Goal: Task Accomplishment & Management: Use online tool/utility

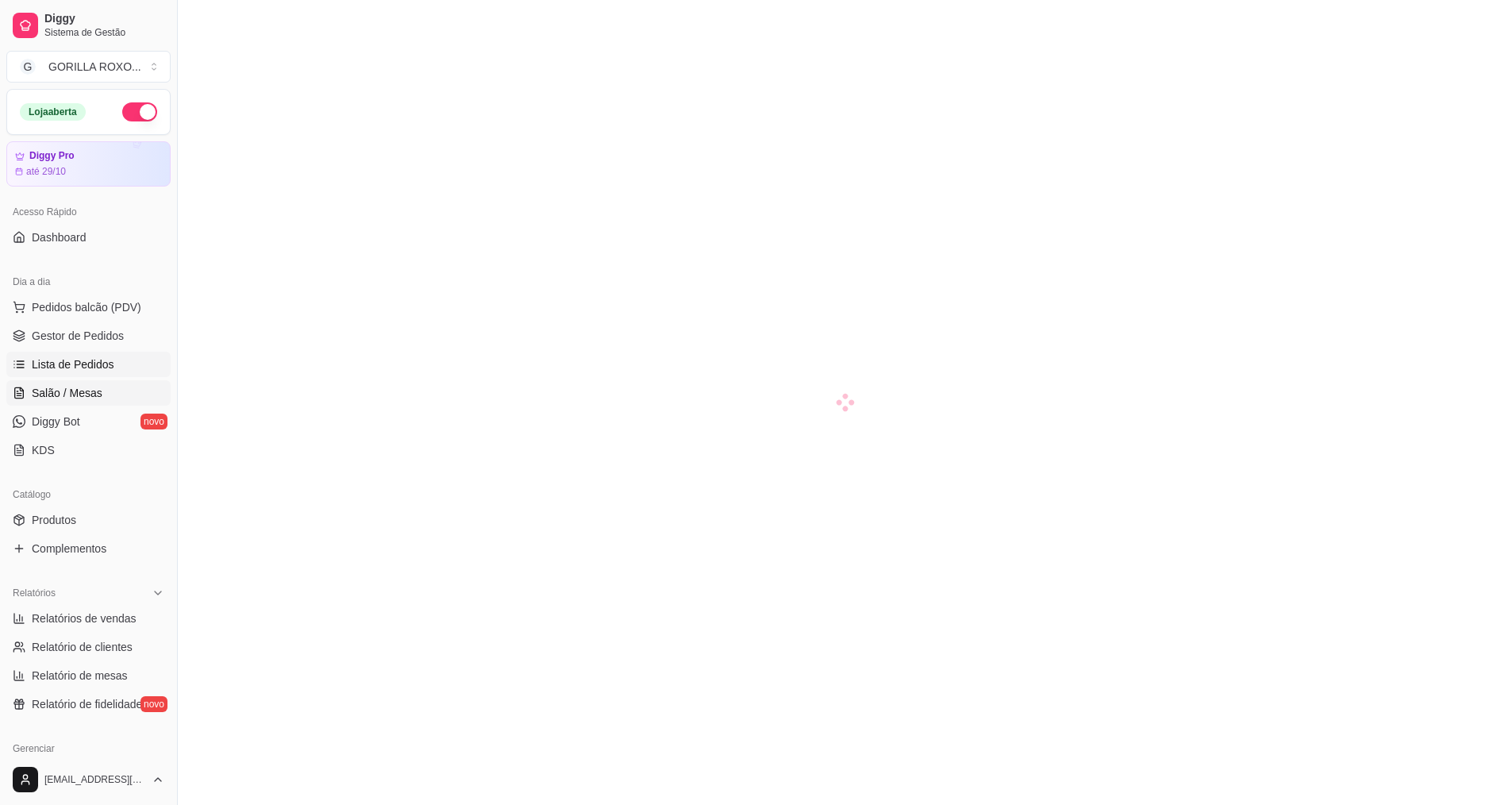
click at [119, 365] on link "Lista de Pedidos" at bounding box center [88, 364] width 165 height 25
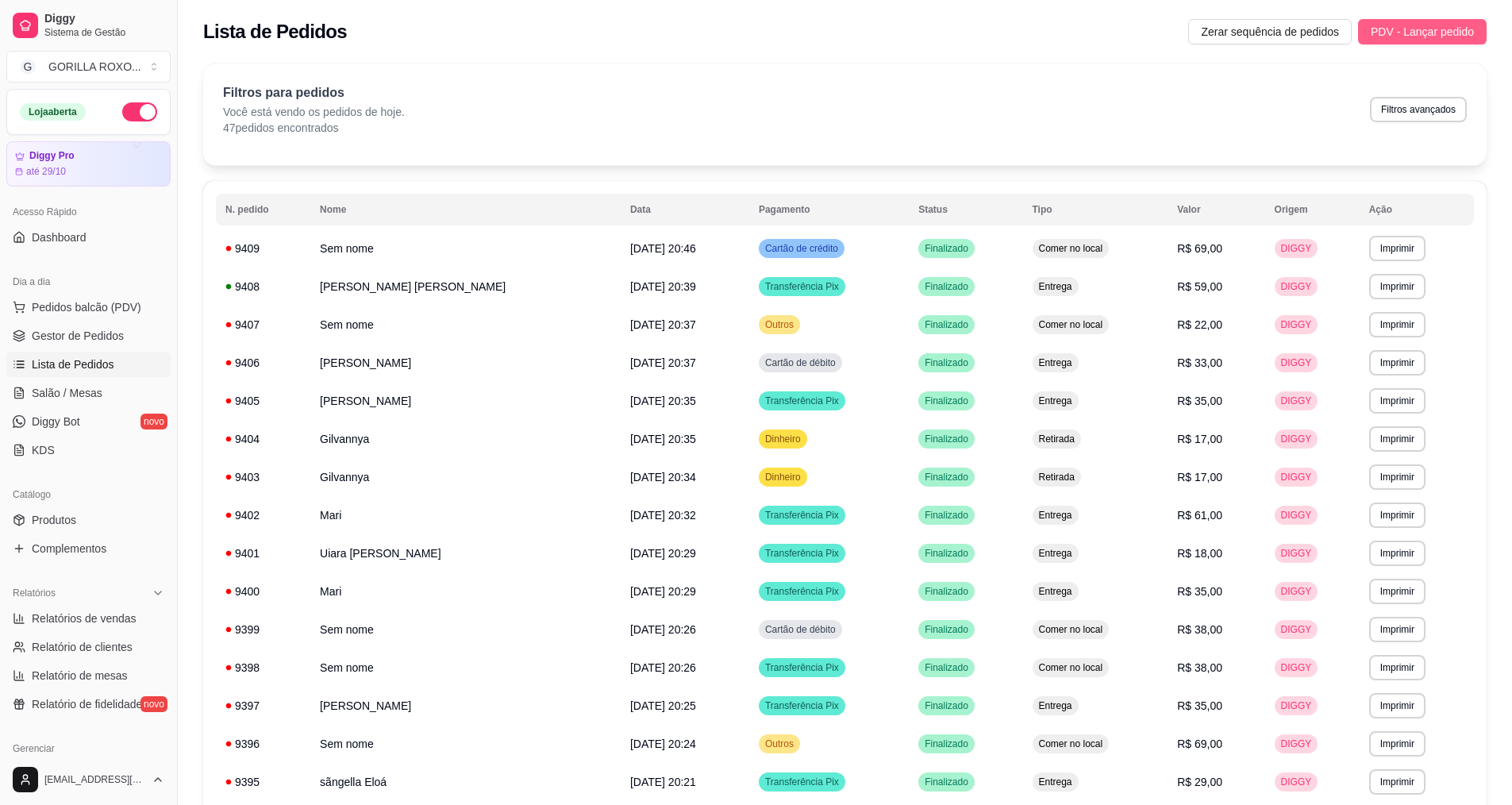
click at [1395, 29] on span "PDV - Lançar pedido" at bounding box center [1422, 31] width 103 height 17
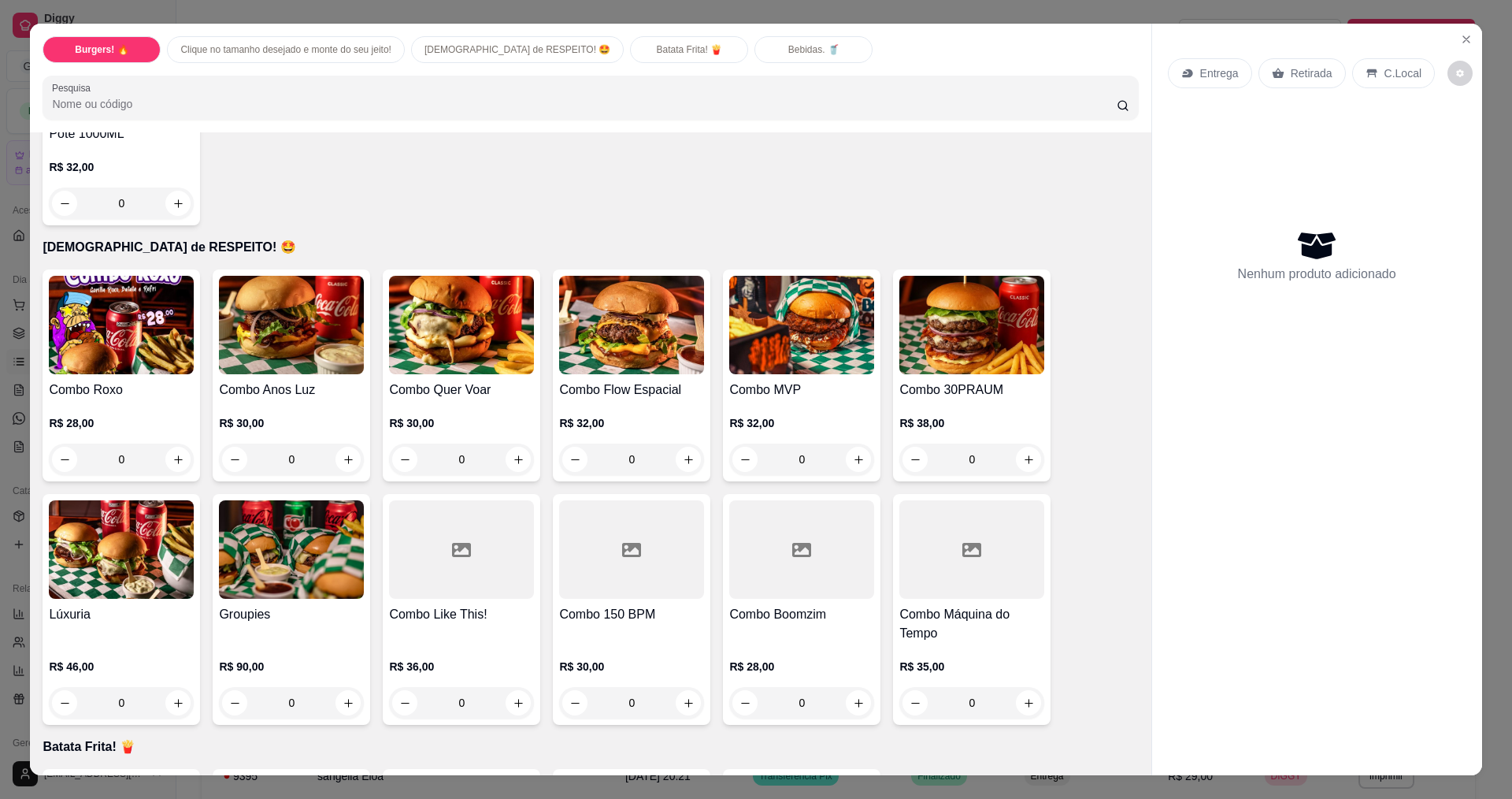
scroll to position [1339, 0]
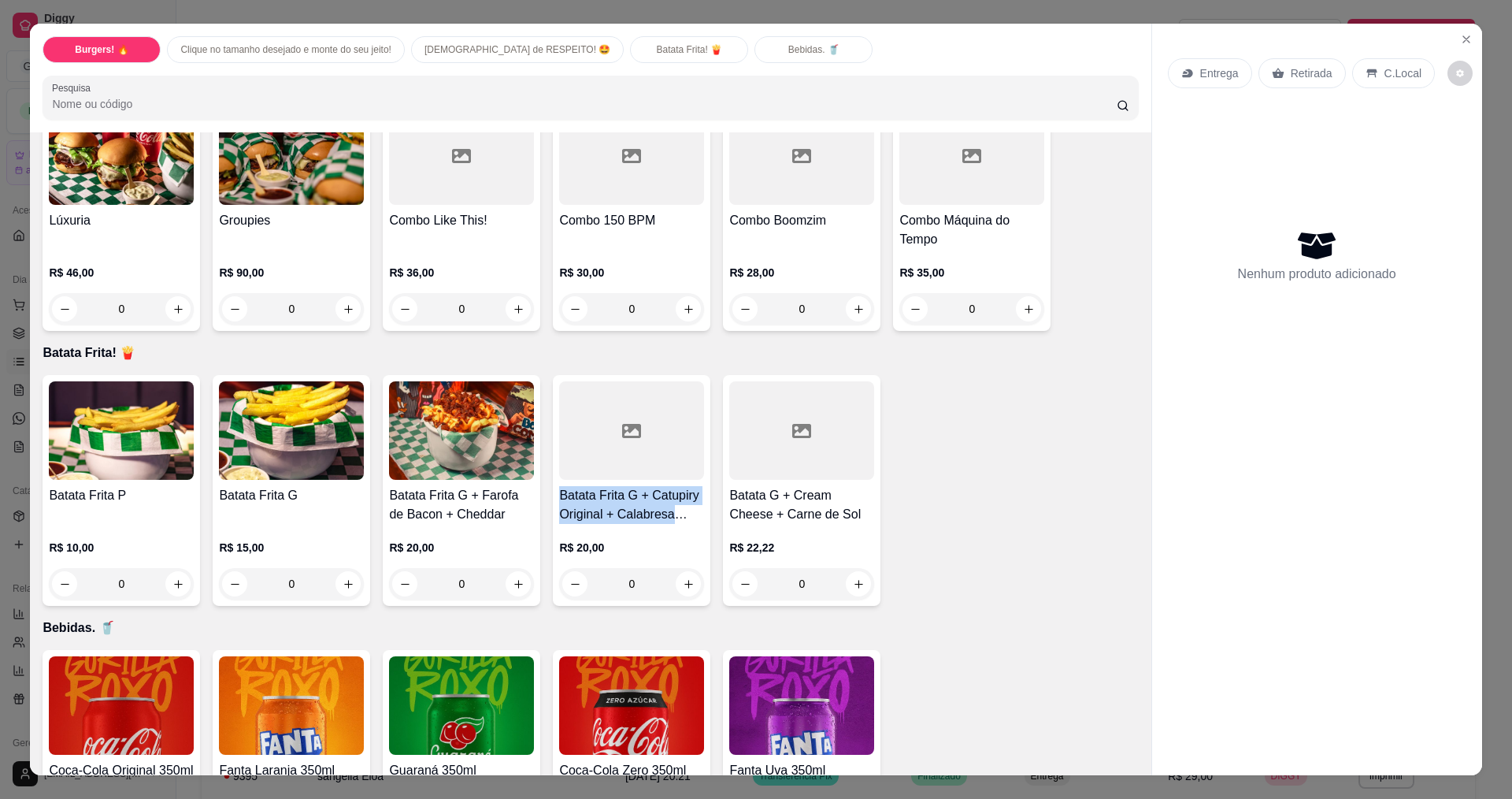
drag, startPoint x: 556, startPoint y: 492, endPoint x: 671, endPoint y: 516, distance: 117.5
click at [671, 516] on h4 "Batata Frita G + Catupiry Original + Calabresa Moída" at bounding box center [631, 504] width 145 height 37
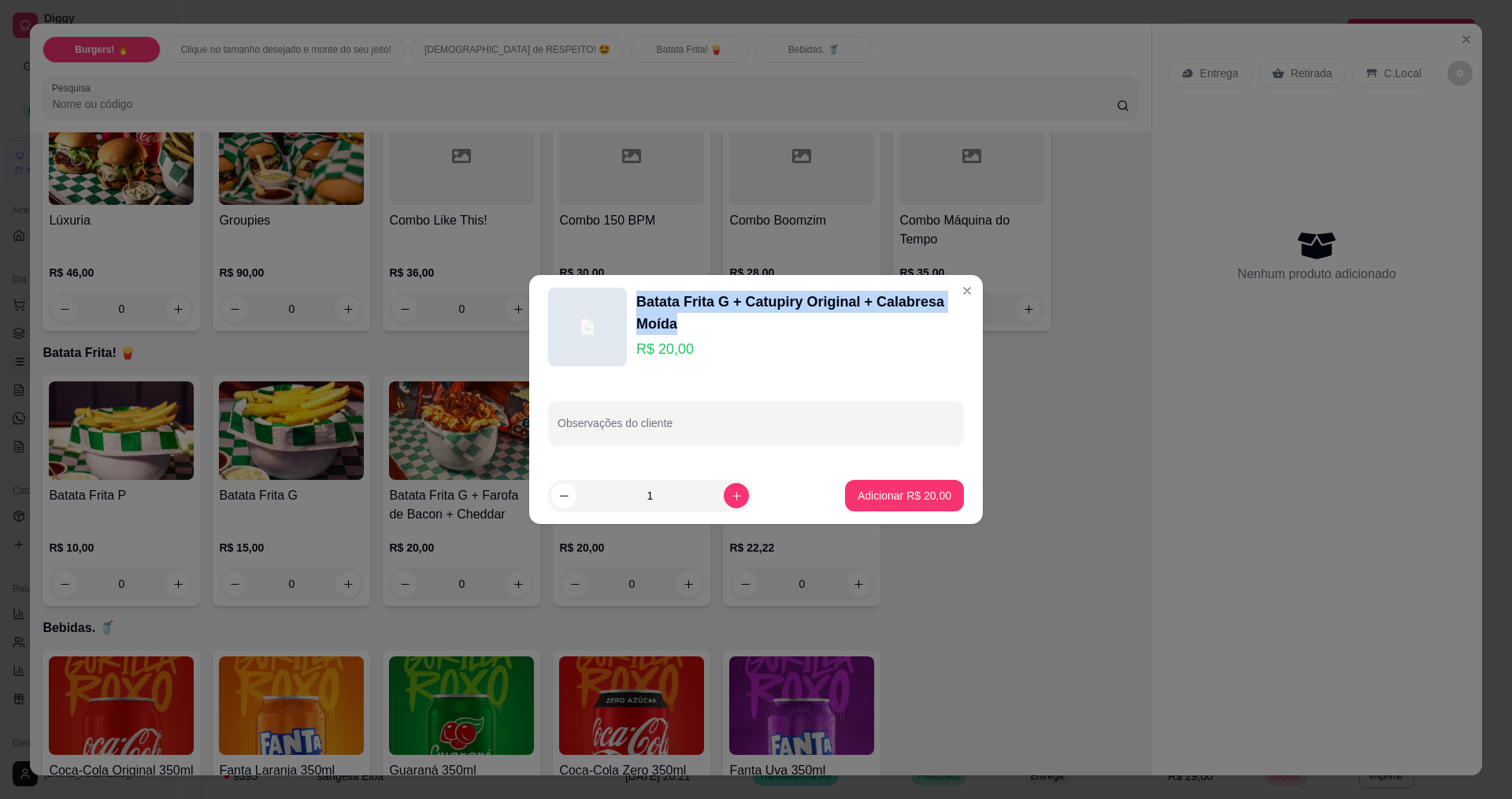
drag, startPoint x: 631, startPoint y: 294, endPoint x: 679, endPoint y: 331, distance: 60.6
click at [679, 331] on div "Batata Frita G + Catupiry Original + Calabresa Moída R$ 20,00" at bounding box center [756, 327] width 416 height 79
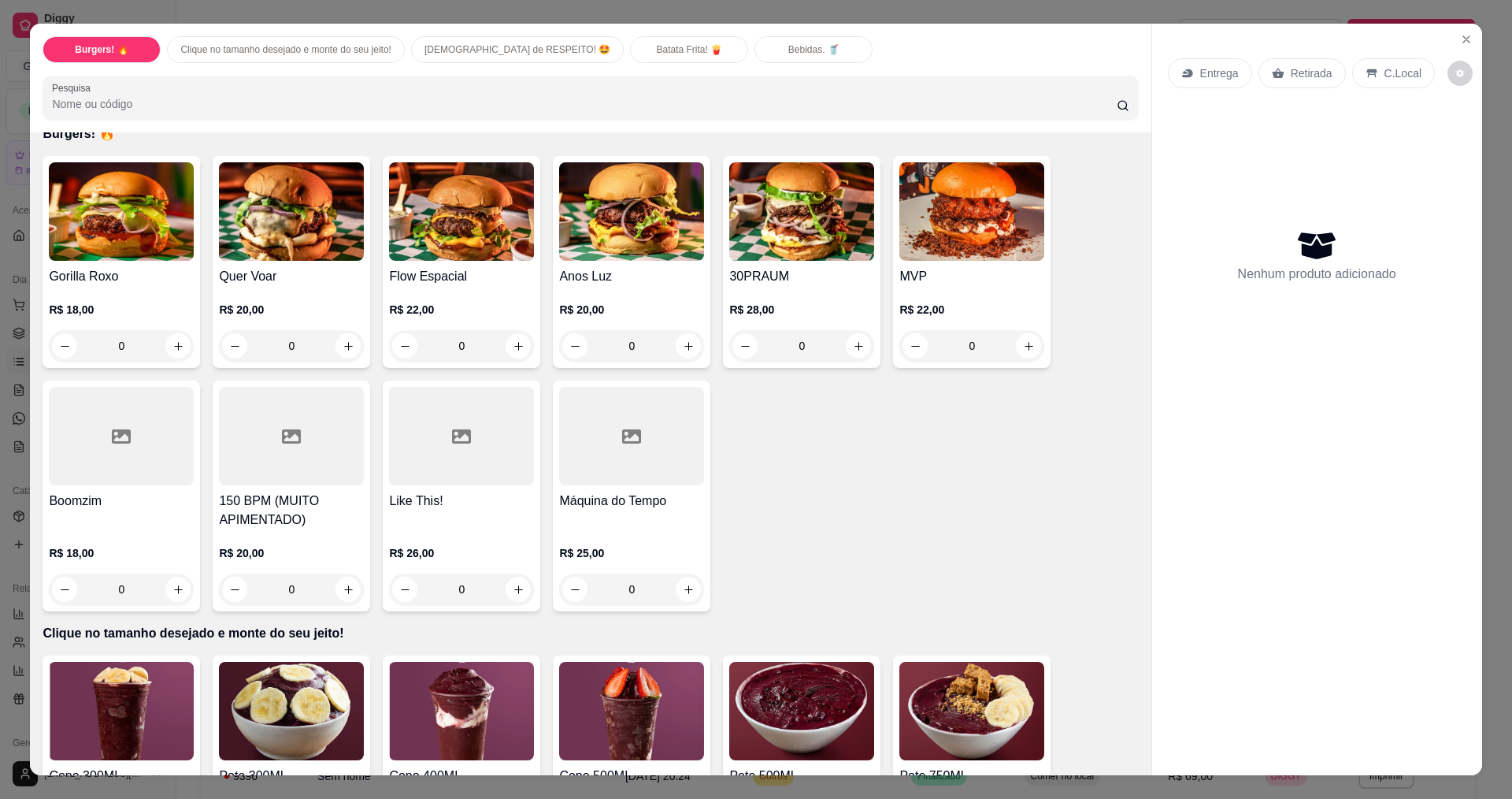
scroll to position [0, 0]
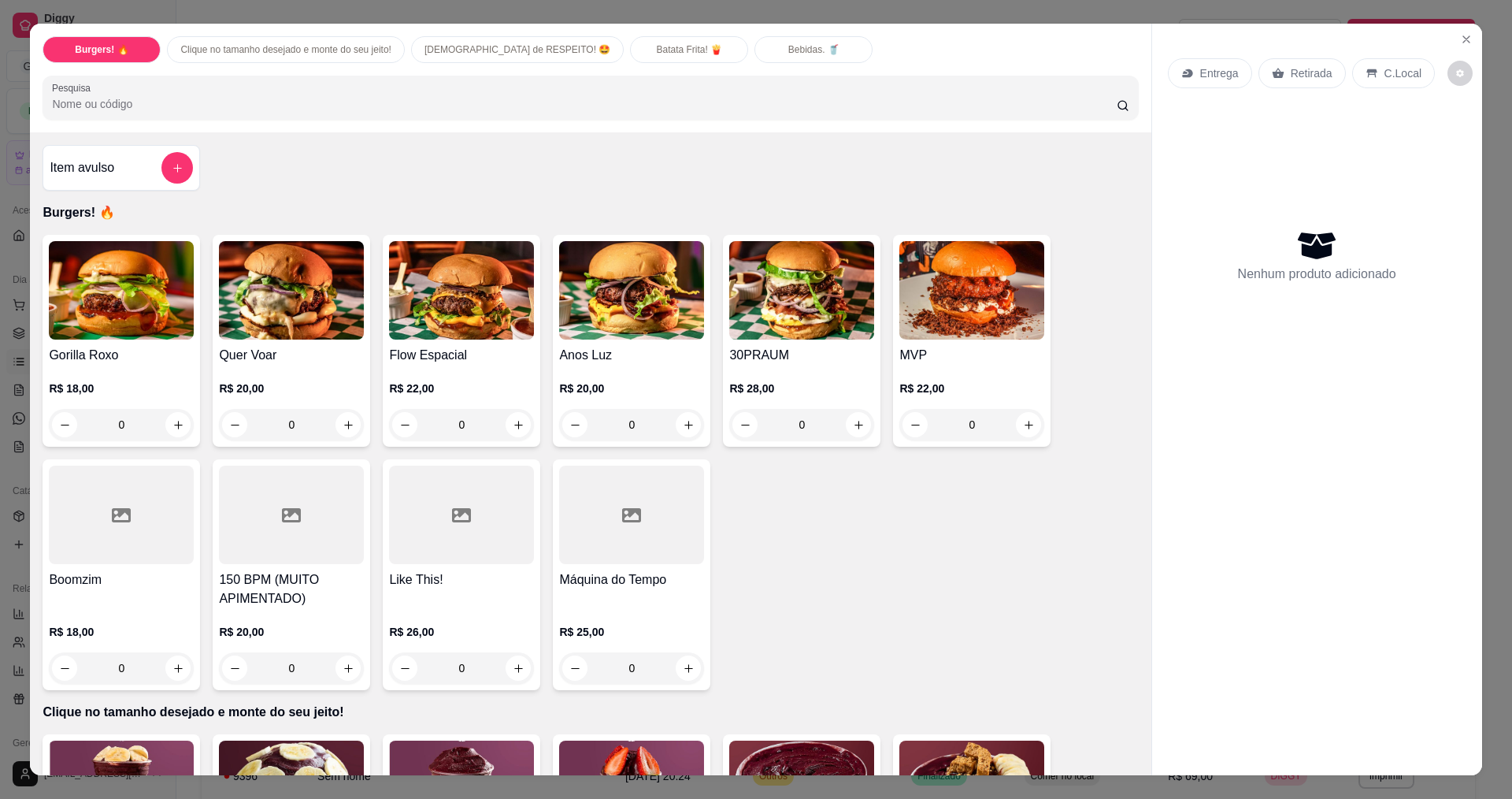
click at [674, 423] on div "0" at bounding box center [631, 424] width 145 height 31
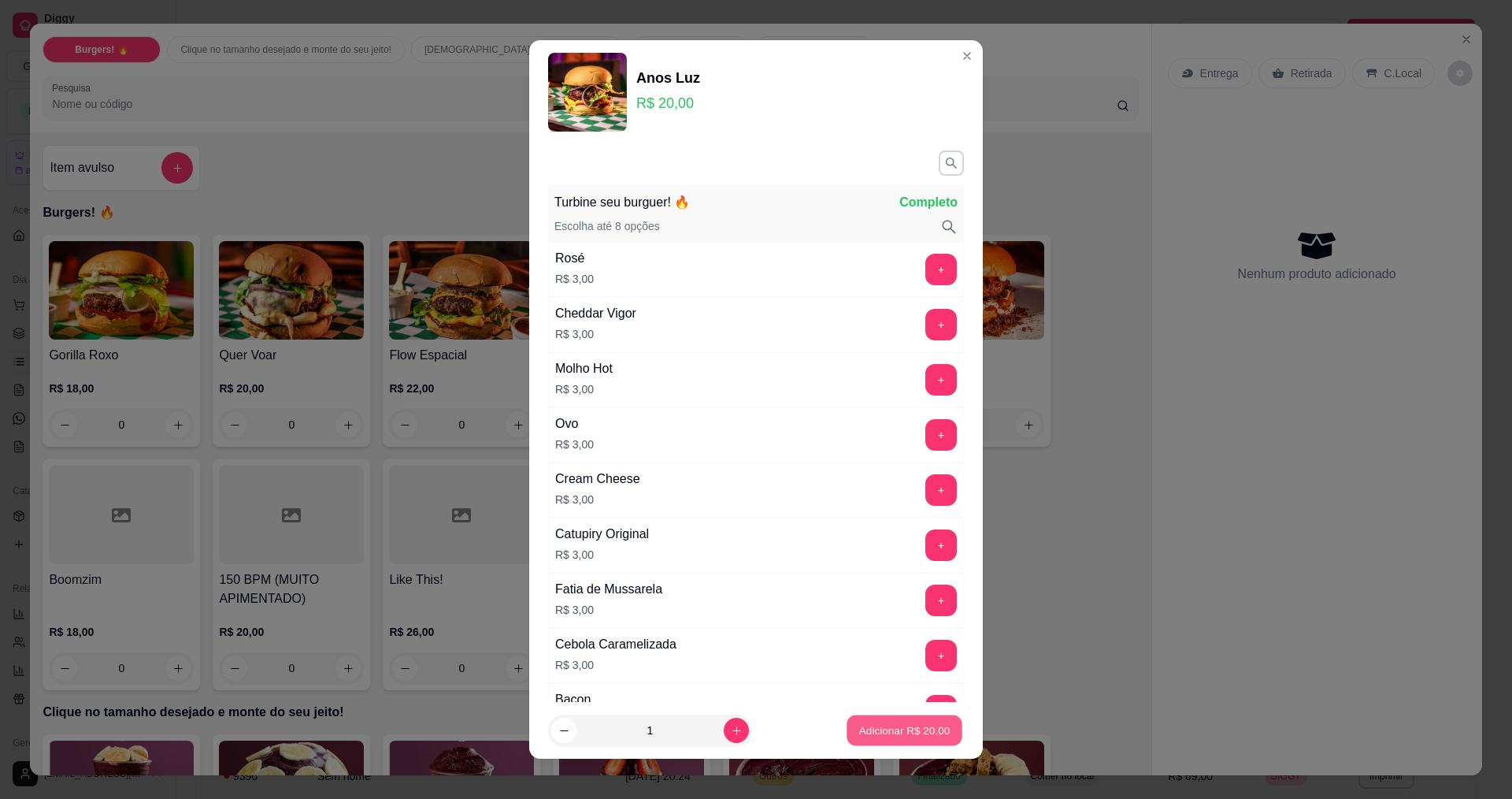
click at [903, 725] on p "Adicionar R$ 20,00" at bounding box center [905, 730] width 91 height 15
type input "1"
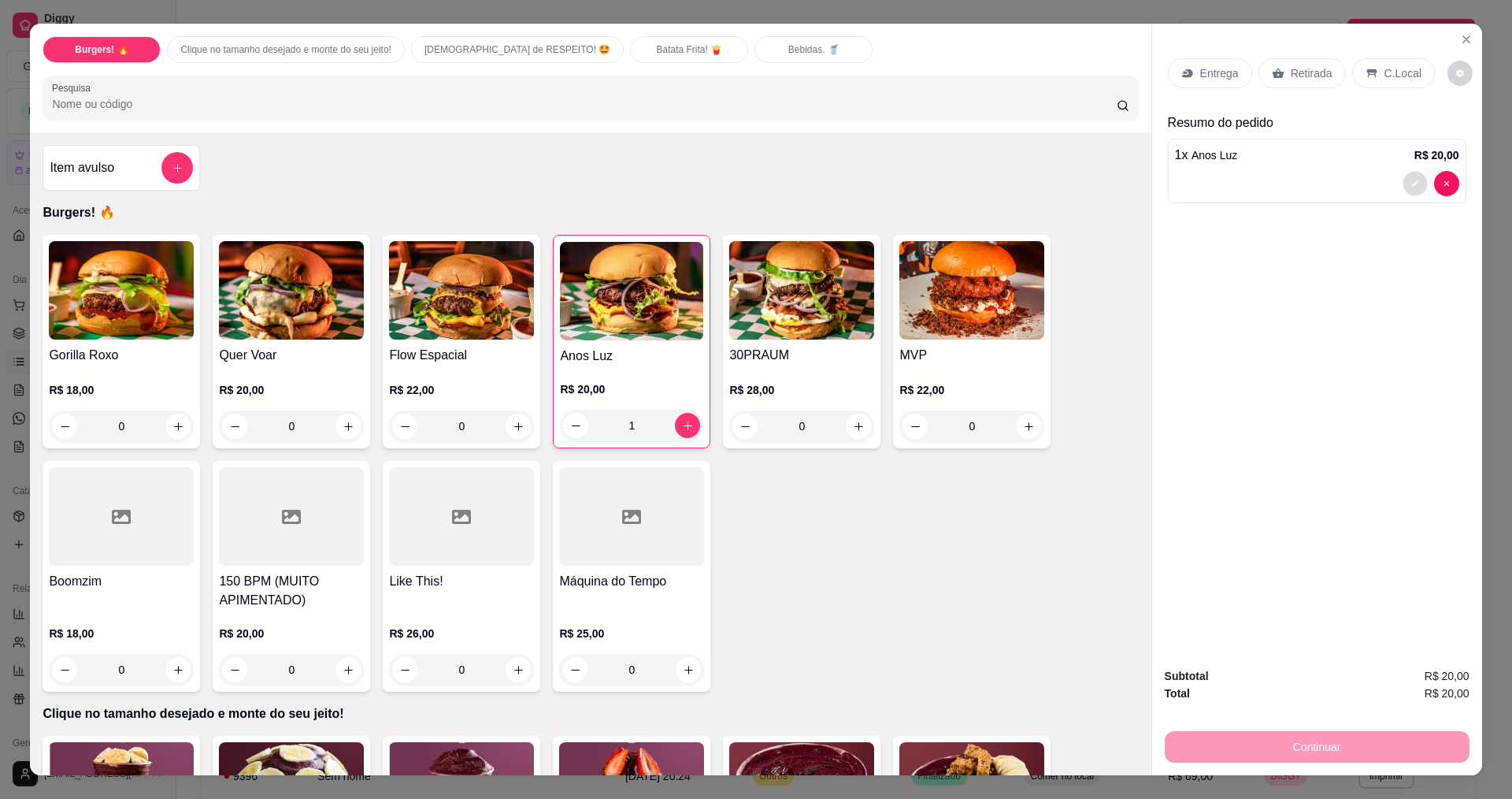
click at [1410, 180] on icon "decrease-product-quantity" at bounding box center [1415, 184] width 10 height 10
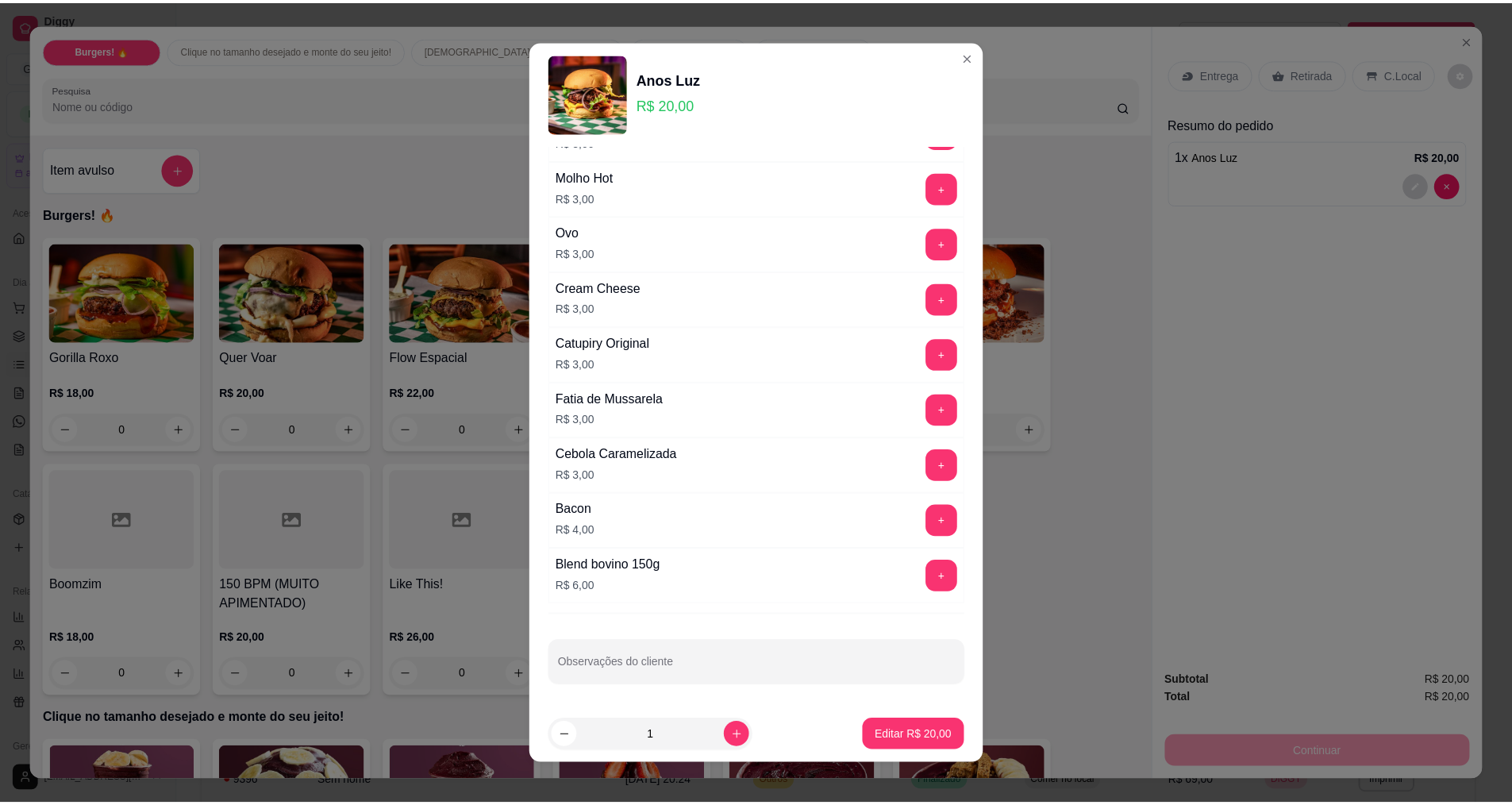
scroll to position [10, 0]
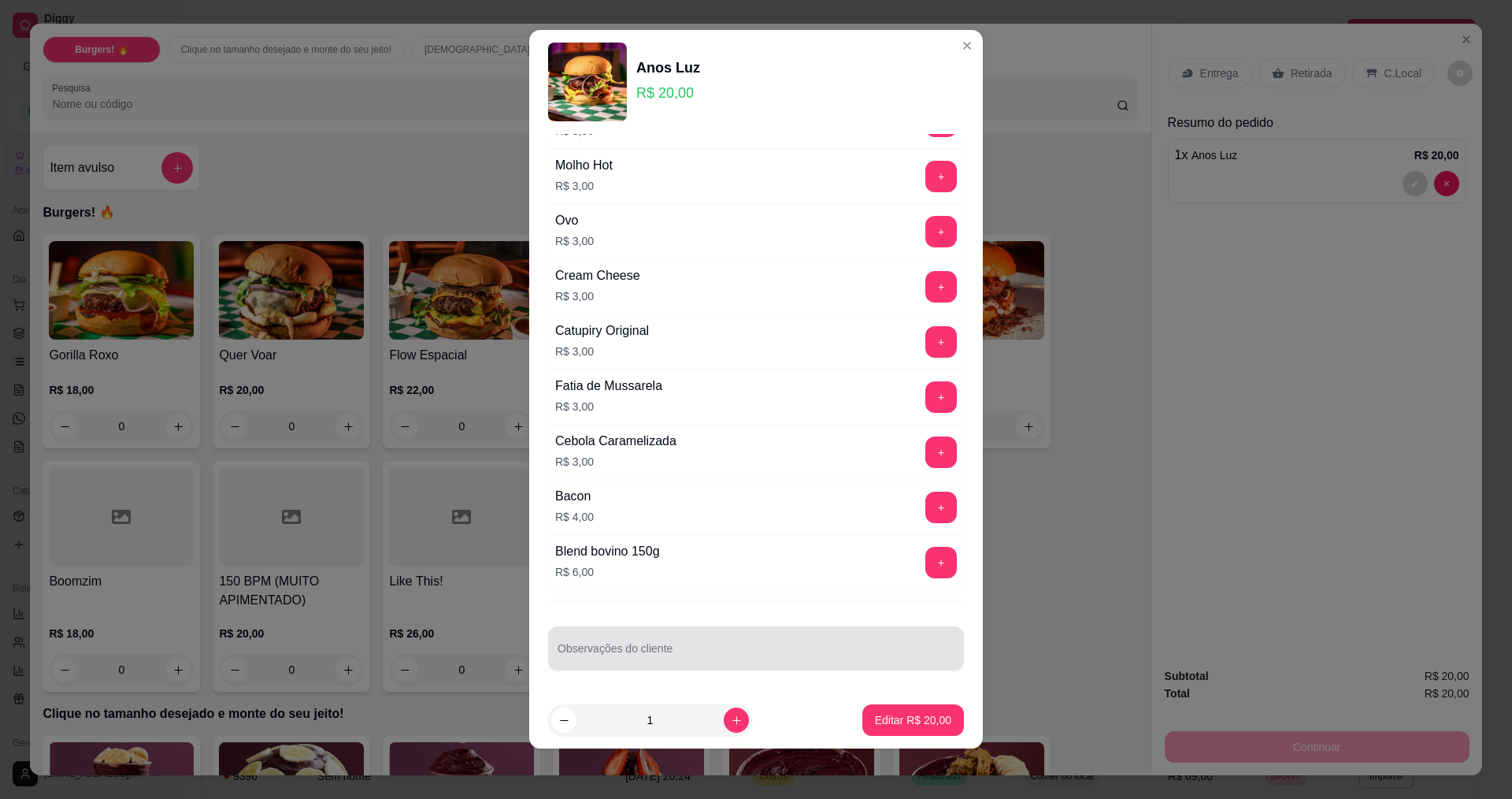
drag, startPoint x: 669, startPoint y: 653, endPoint x: 724, endPoint y: 599, distance: 77.1
click at [673, 653] on input "Observações do cliente" at bounding box center [756, 654] width 397 height 16
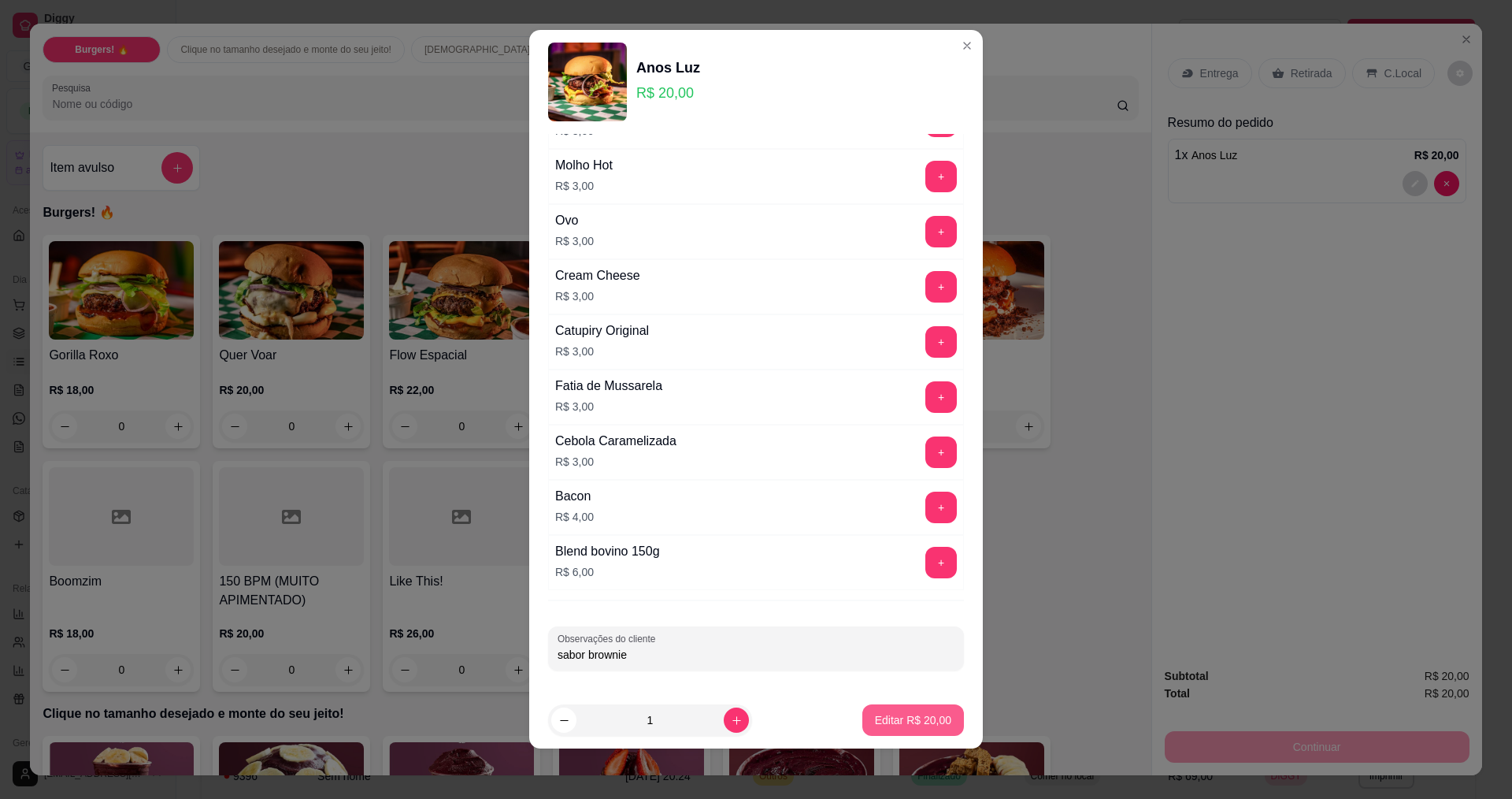
type input "sabor brownie"
click at [890, 714] on p "Editar R$ 20,00" at bounding box center [913, 720] width 77 height 16
type input "0"
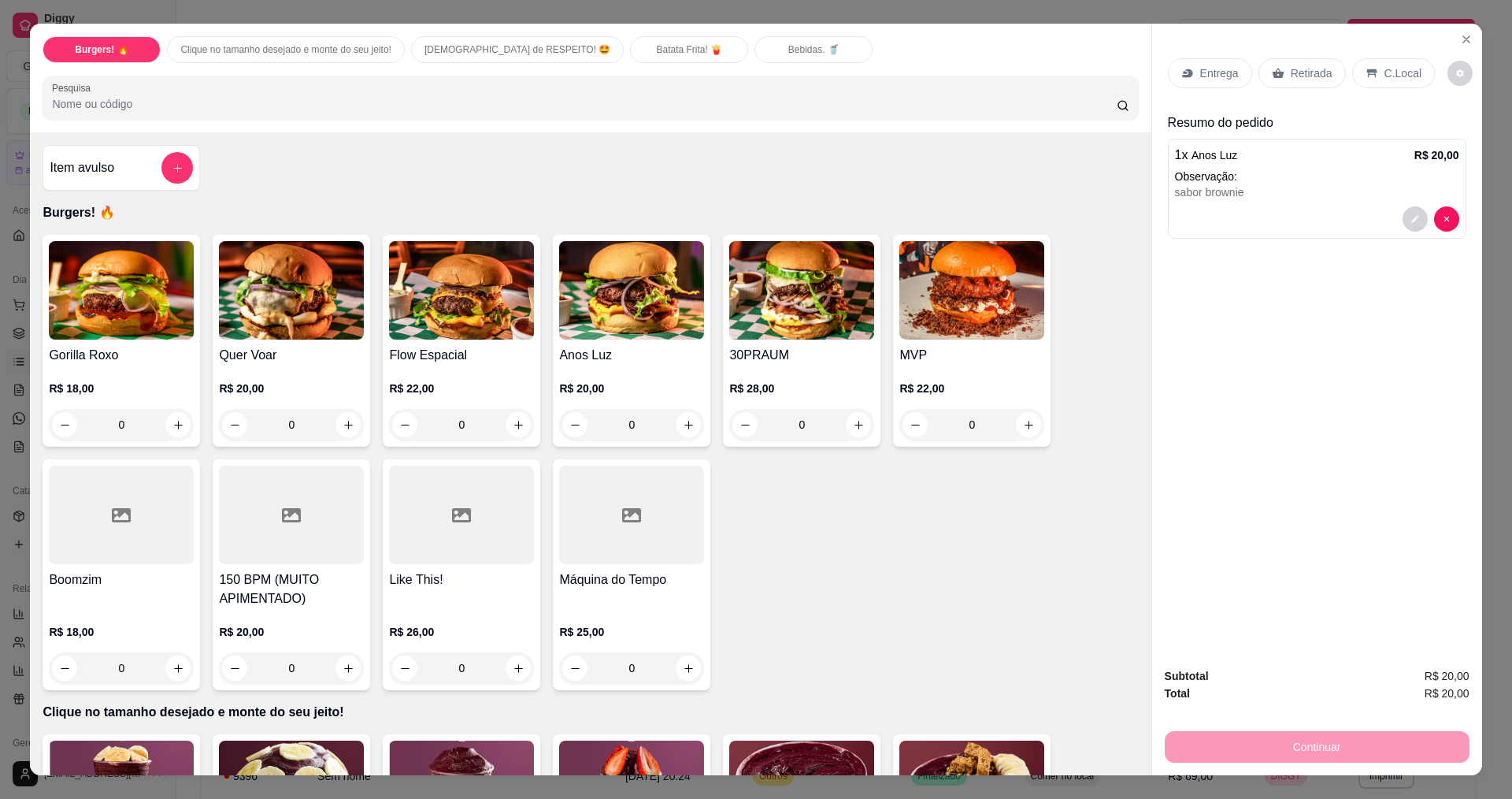
click at [1369, 90] on div "Entrega Retirada C.Local" at bounding box center [1317, 73] width 298 height 55
click at [1376, 84] on div "C.Local" at bounding box center [1393, 73] width 83 height 30
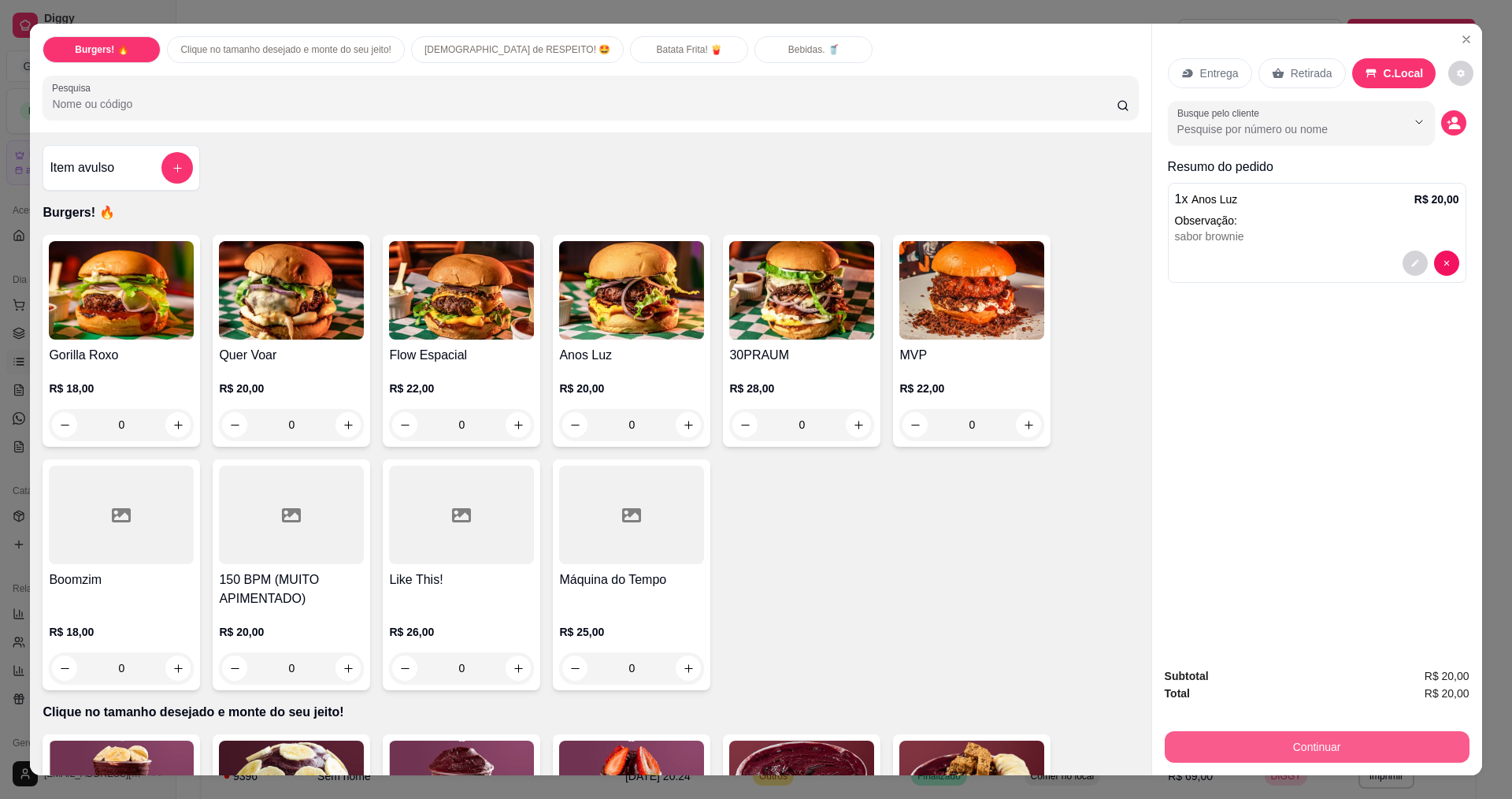
click at [1308, 733] on button "Continuar" at bounding box center [1317, 746] width 304 height 31
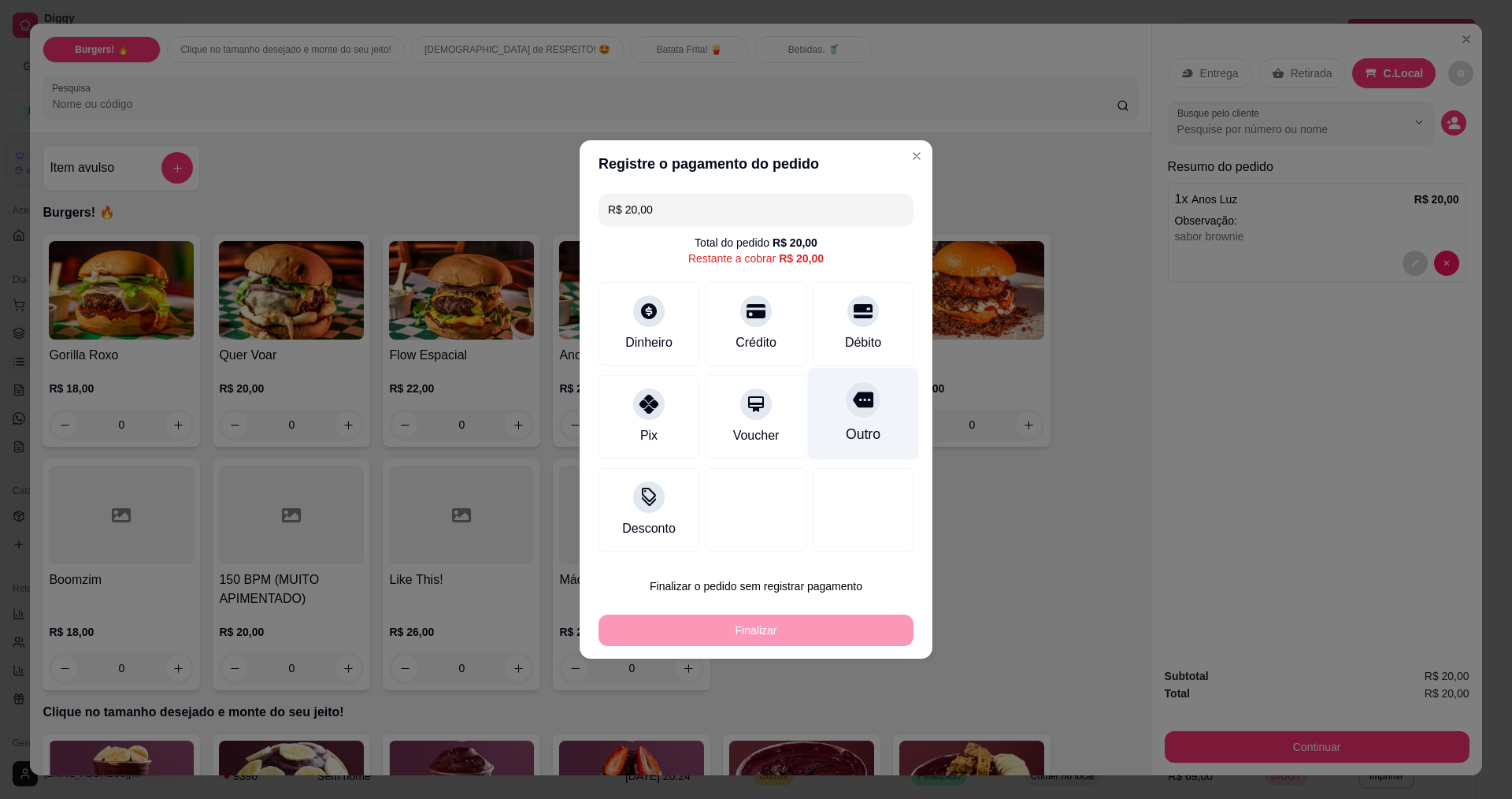
click at [857, 438] on div "Outro" at bounding box center [863, 434] width 35 height 21
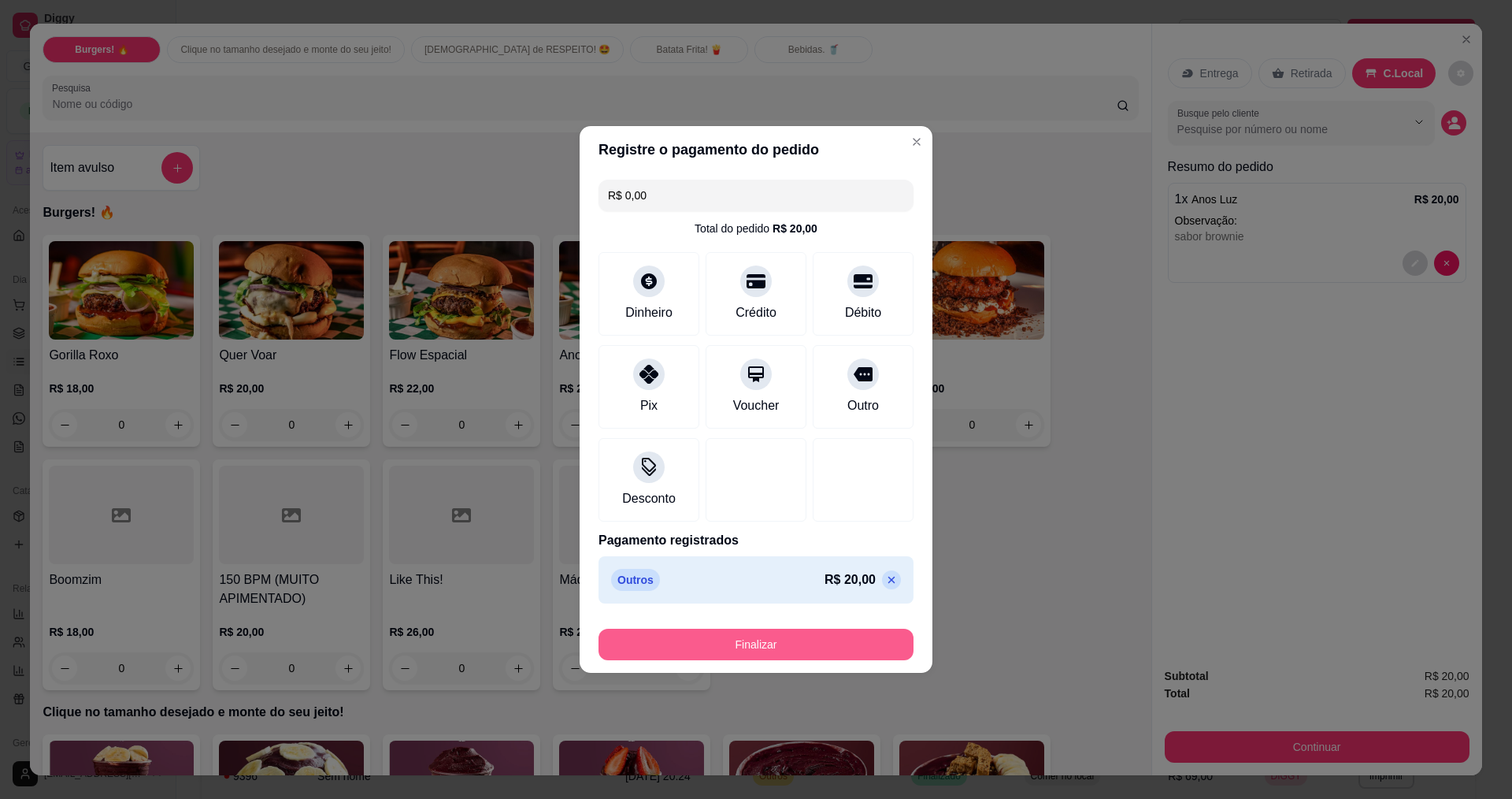
click at [821, 637] on button "Finalizar" at bounding box center [756, 644] width 315 height 31
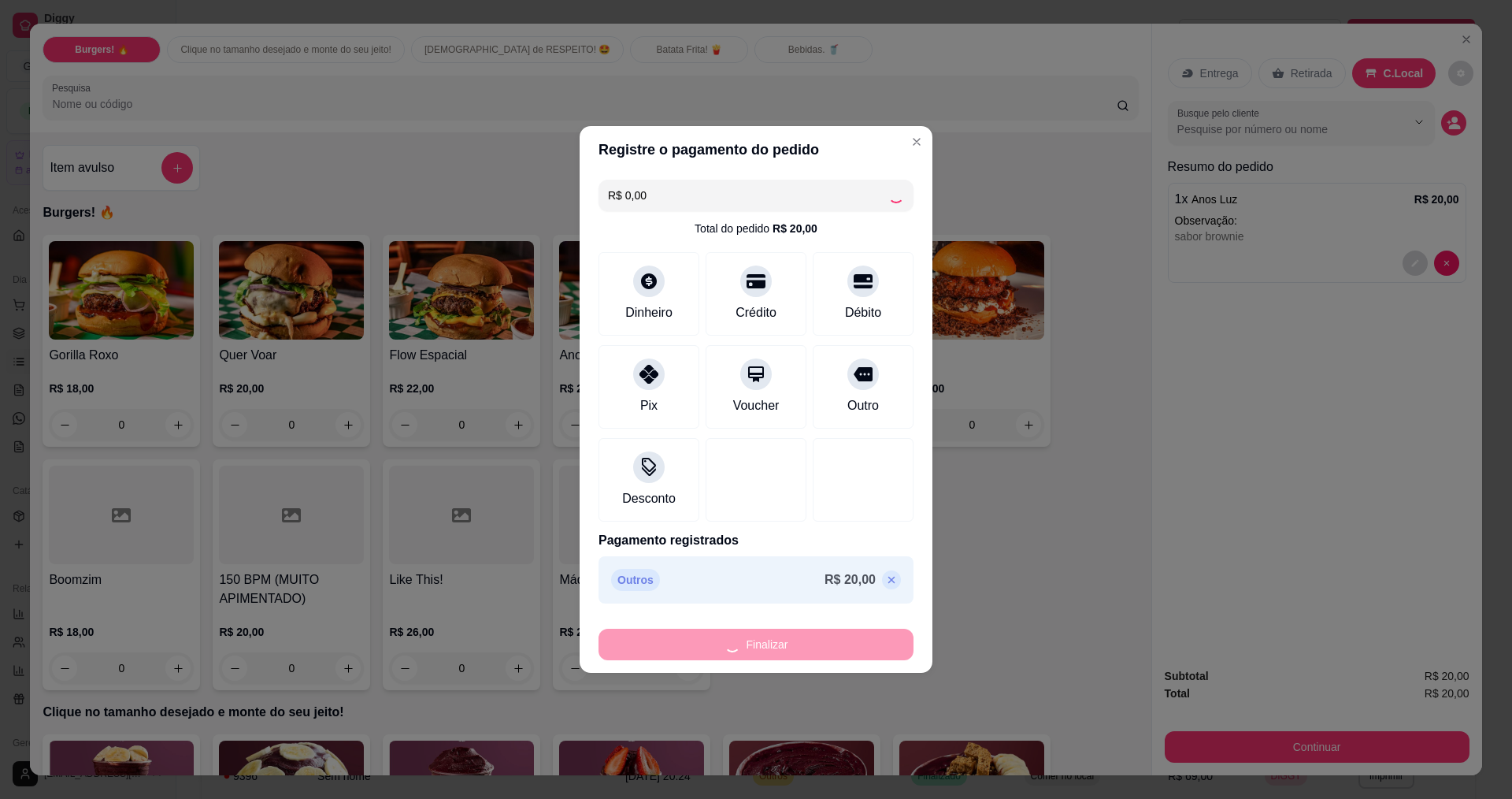
type input "-R$ 20,00"
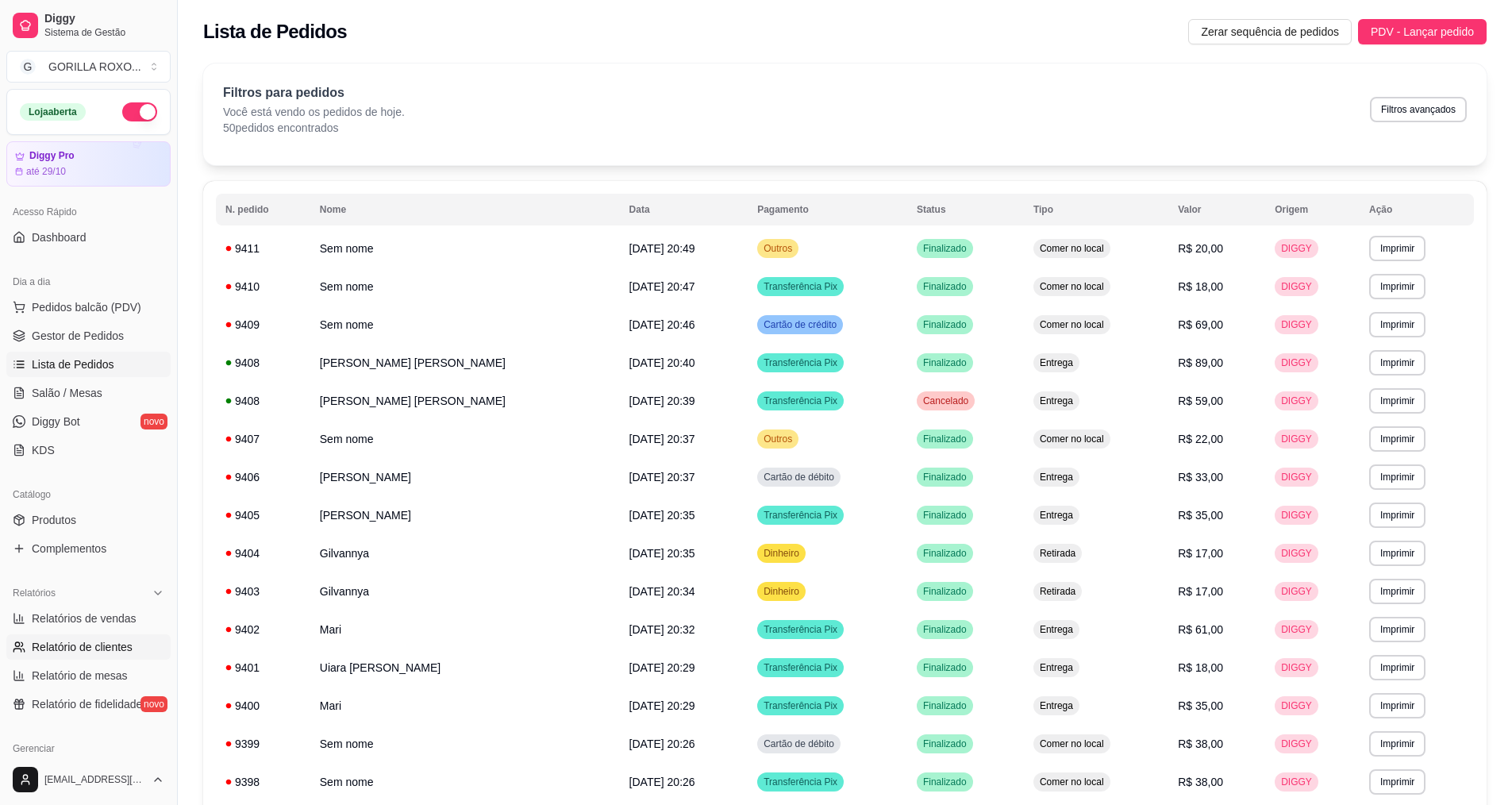
scroll to position [318, 0]
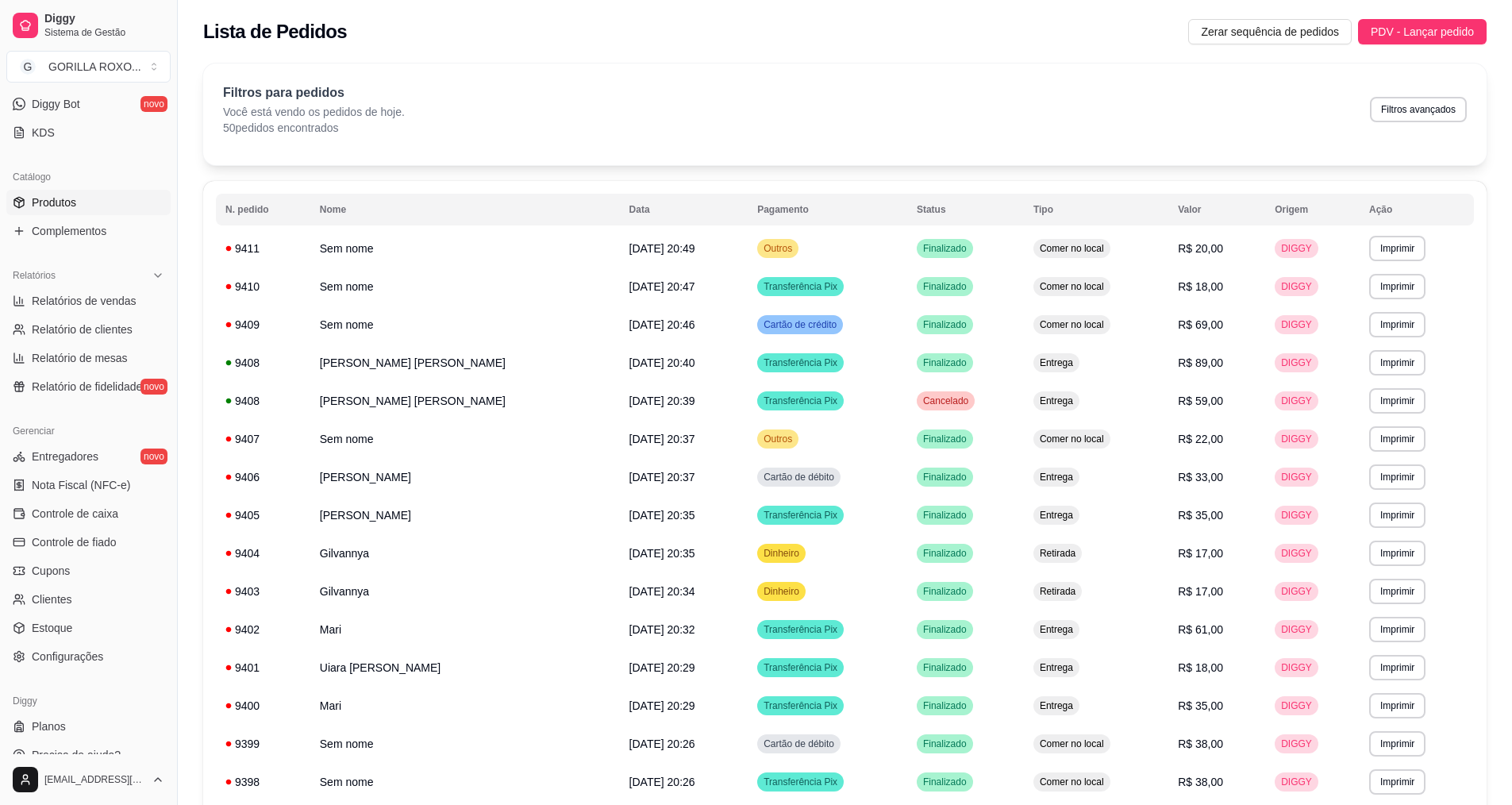
click at [104, 202] on link "Produtos" at bounding box center [88, 202] width 165 height 25
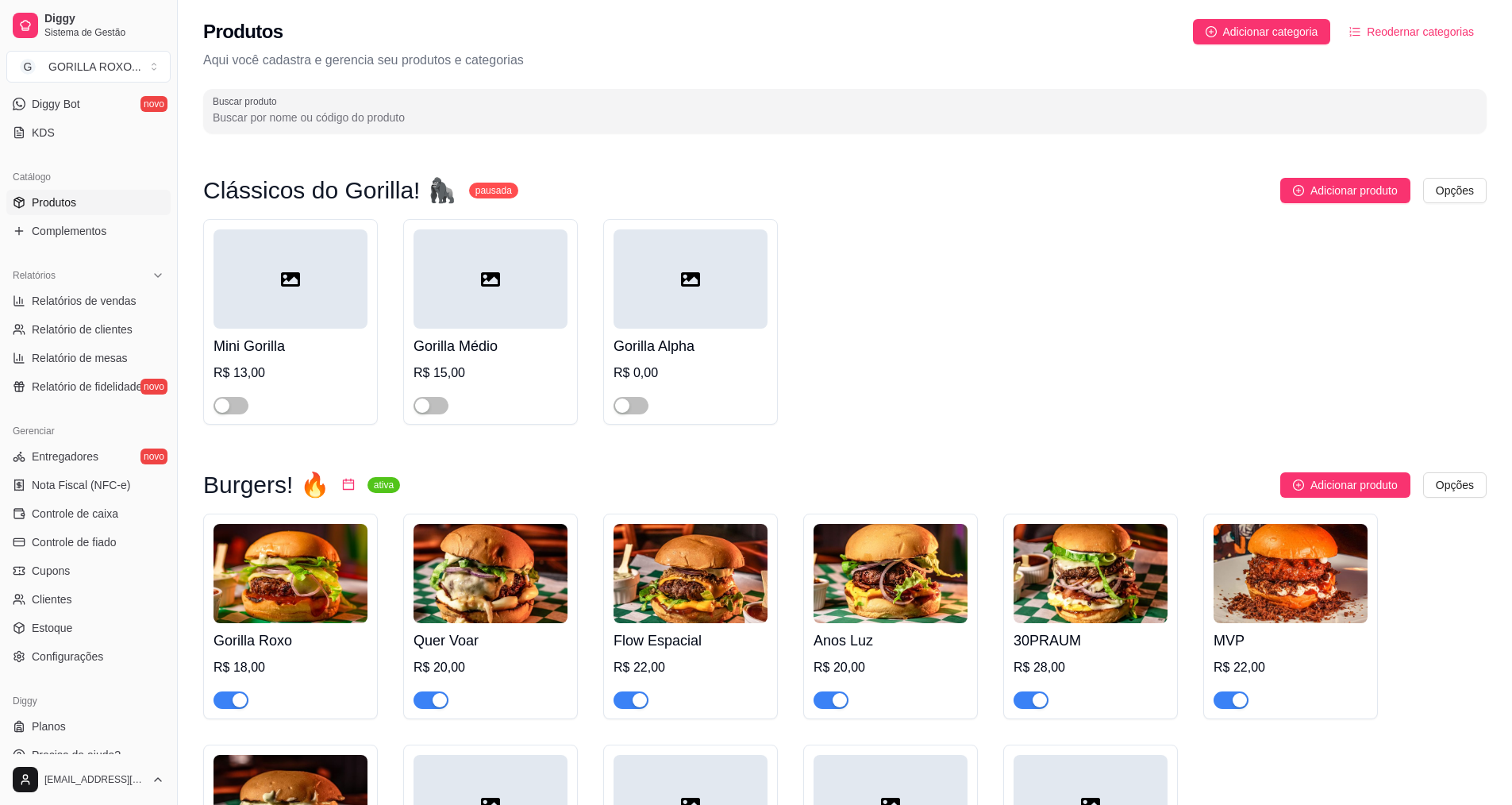
click at [101, 245] on div "Catálogo Produtos Complementos" at bounding box center [88, 204] width 177 height 92
click at [103, 238] on span "Complementos" at bounding box center [68, 231] width 75 height 16
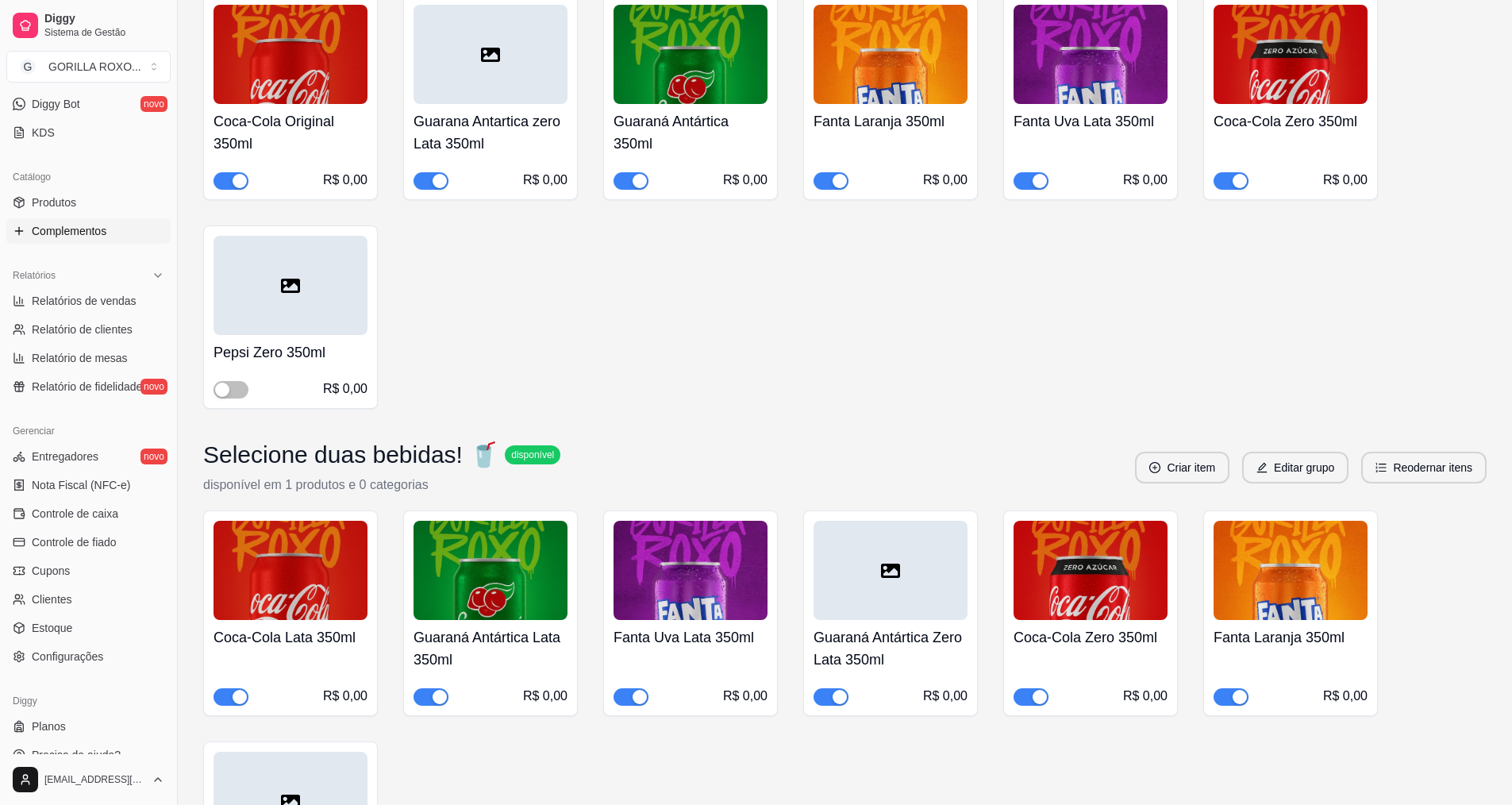
scroll to position [3730, 0]
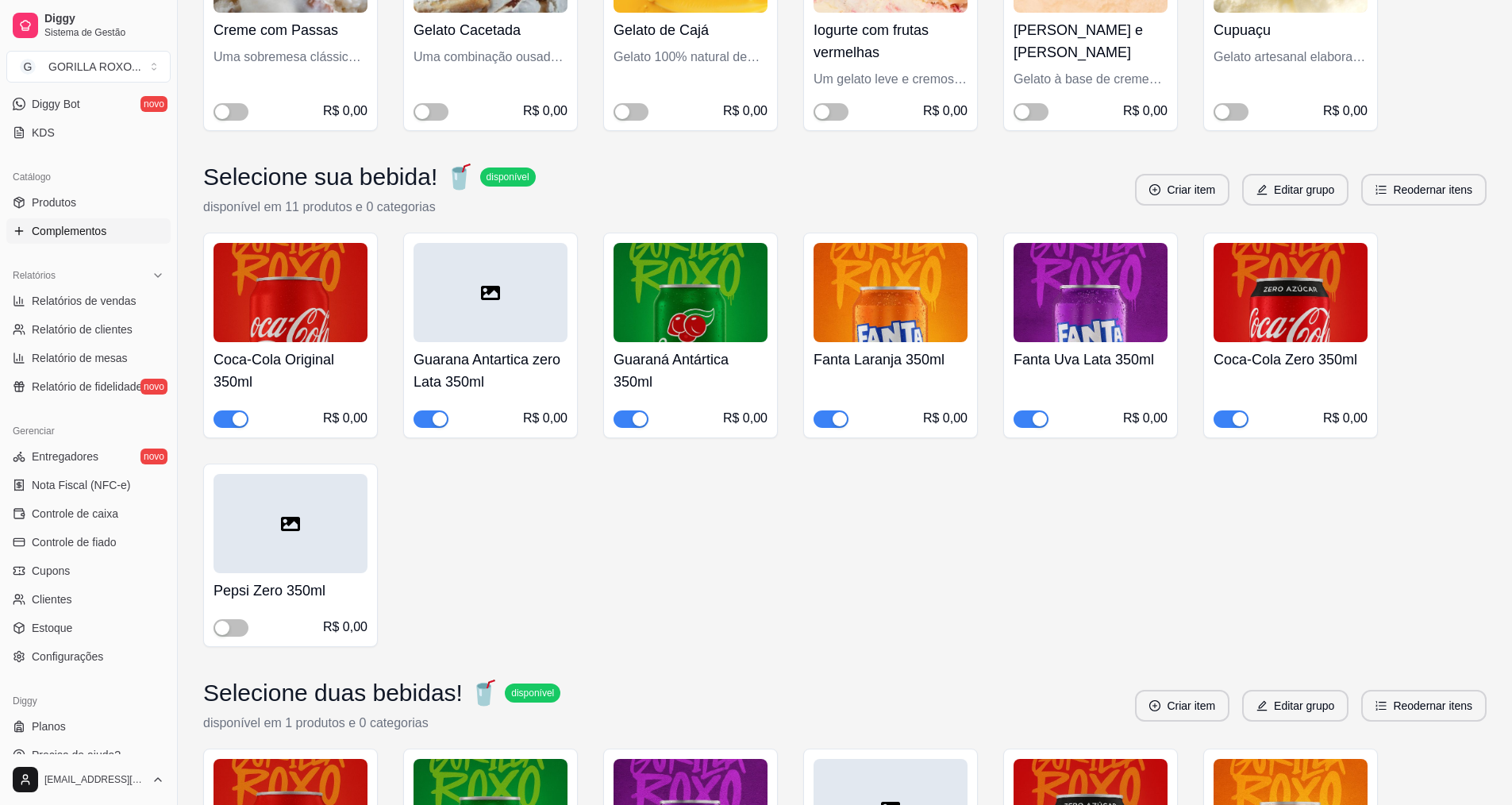
click at [429, 410] on span "button" at bounding box center [431, 418] width 35 height 17
click at [832, 410] on button "button" at bounding box center [830, 418] width 35 height 17
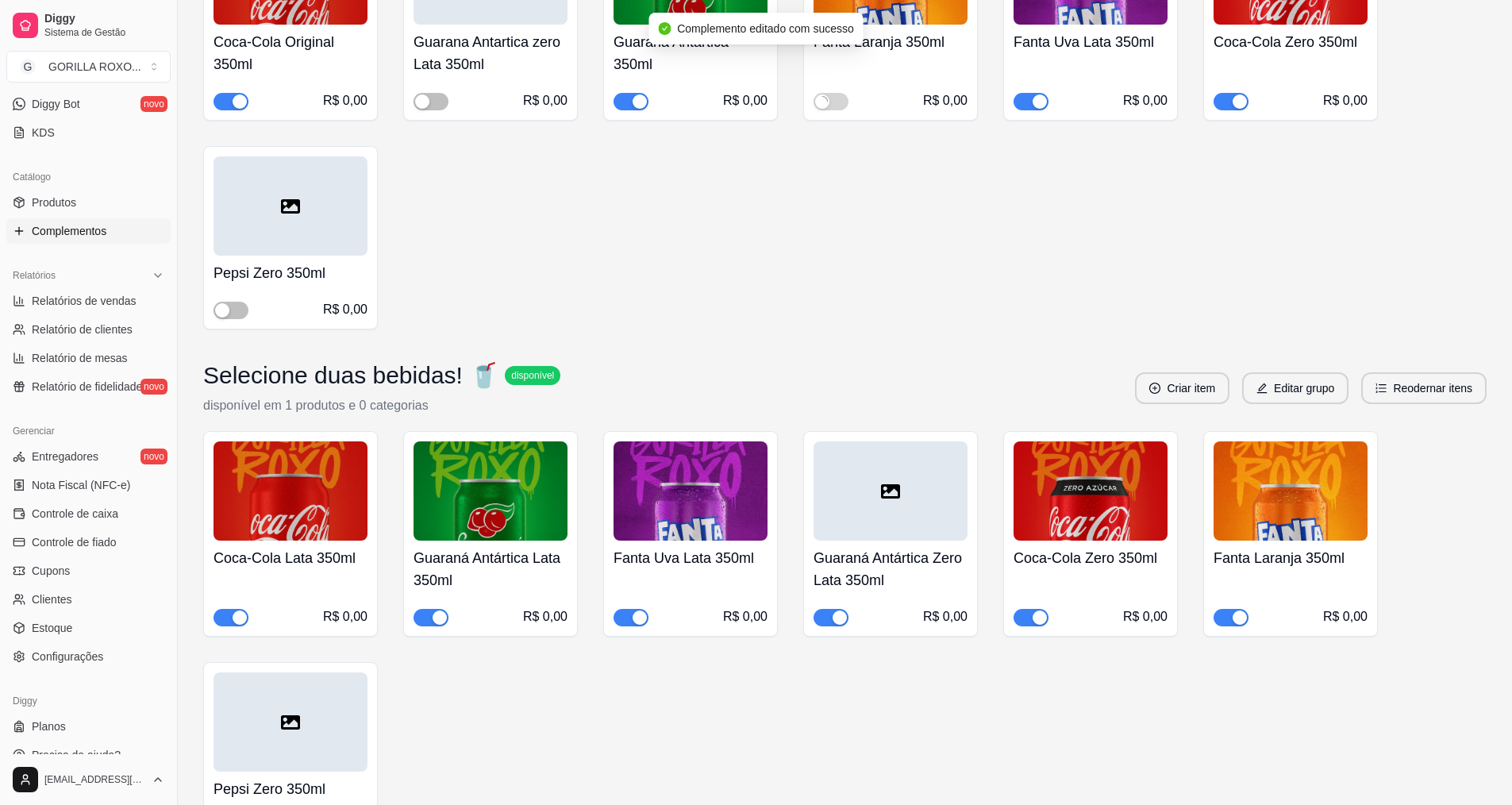
scroll to position [4207, 0]
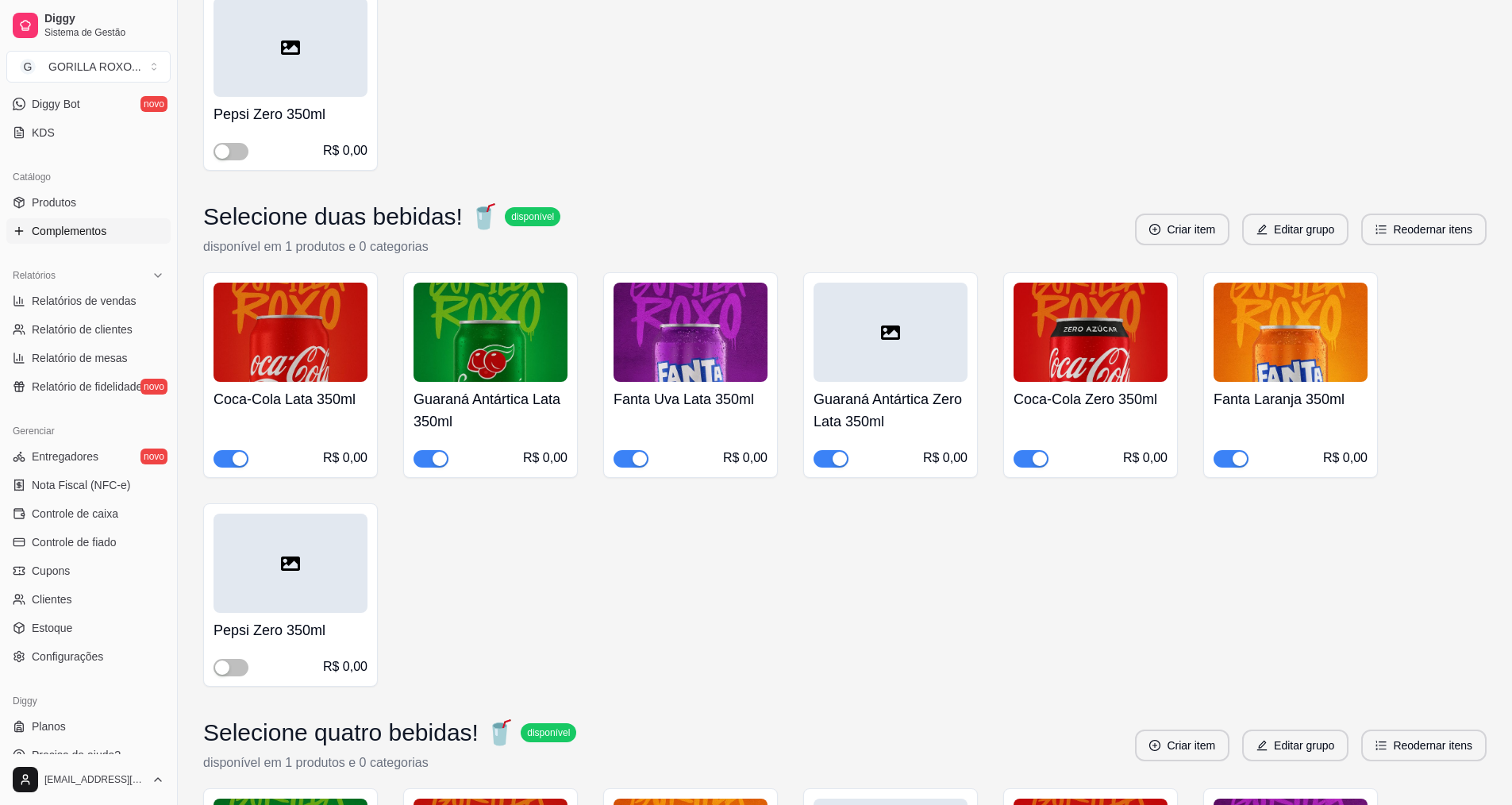
click at [826, 450] on span "button" at bounding box center [830, 458] width 35 height 17
click at [1231, 450] on button "button" at bounding box center [1230, 458] width 35 height 17
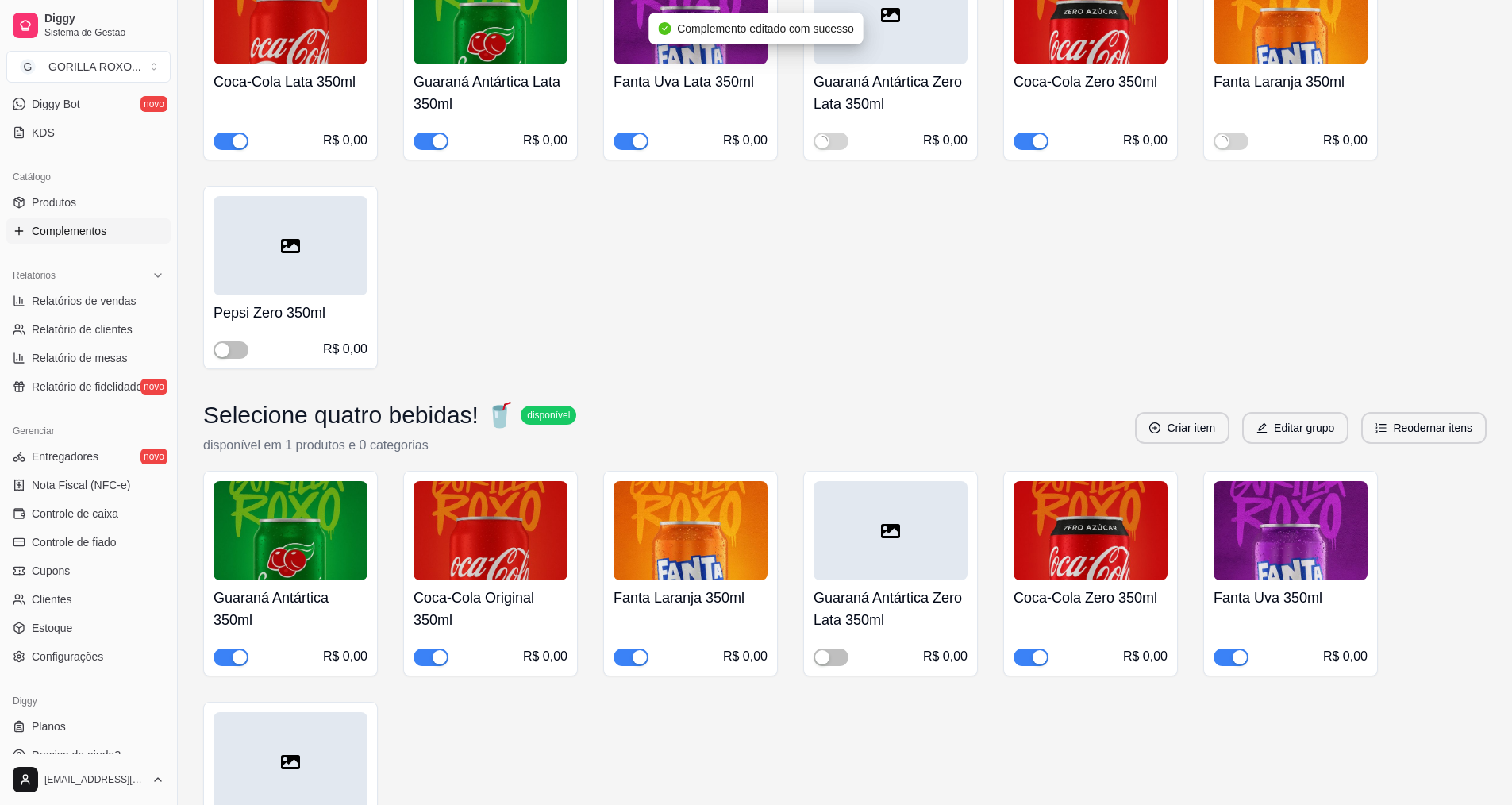
scroll to position [4682, 0]
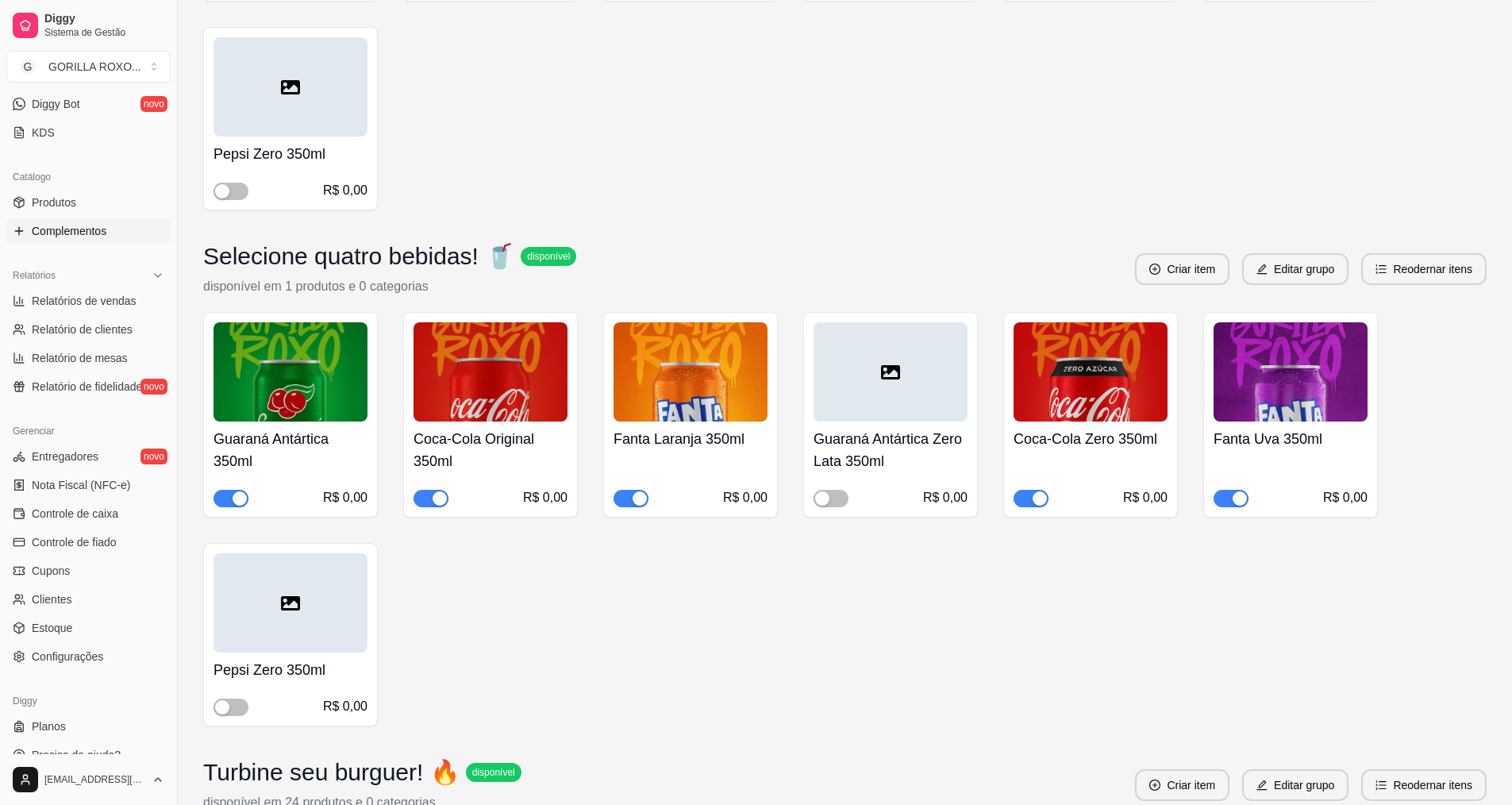
click at [622, 489] on span "button" at bounding box center [631, 497] width 35 height 17
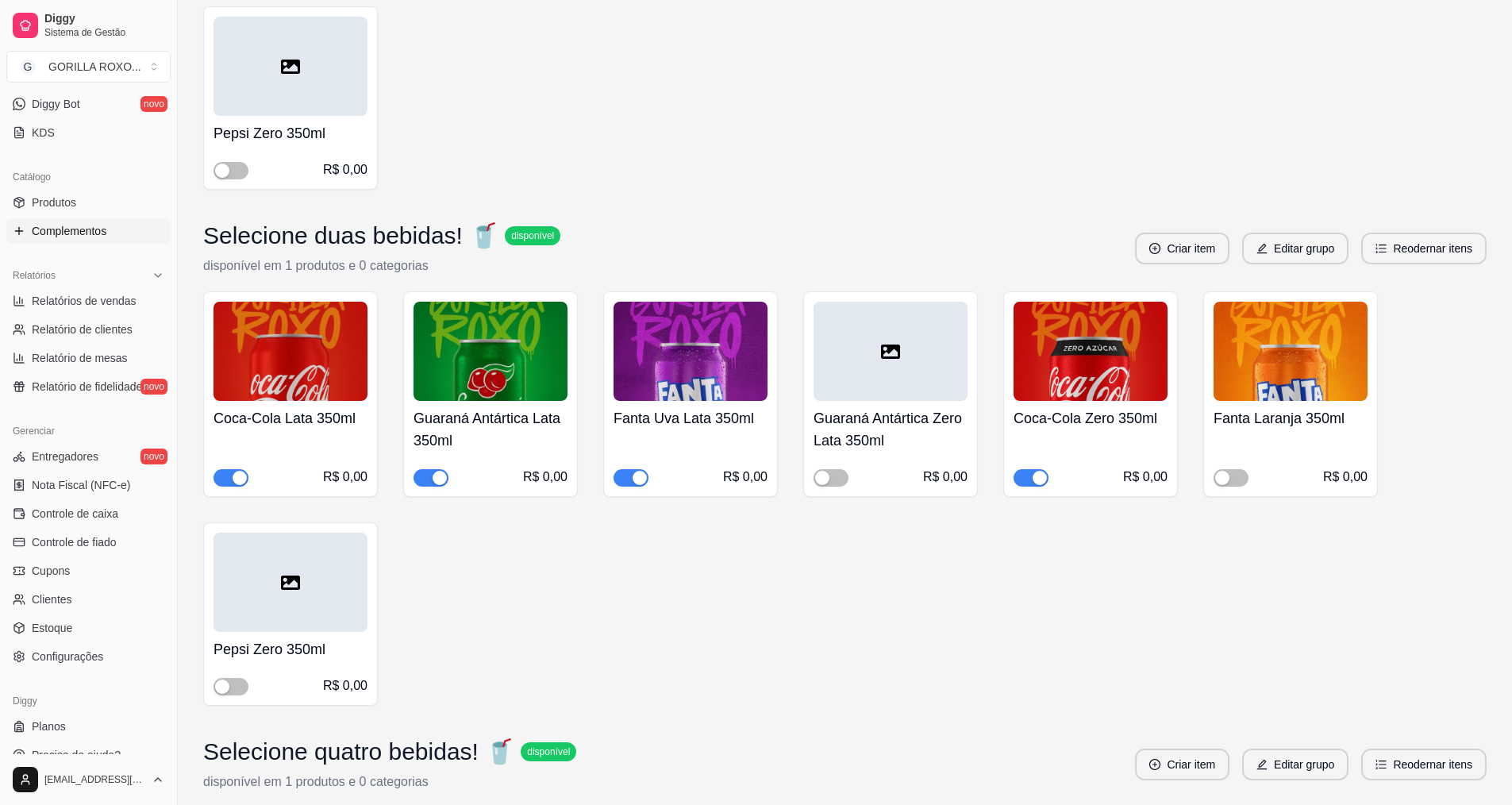
scroll to position [79, 0]
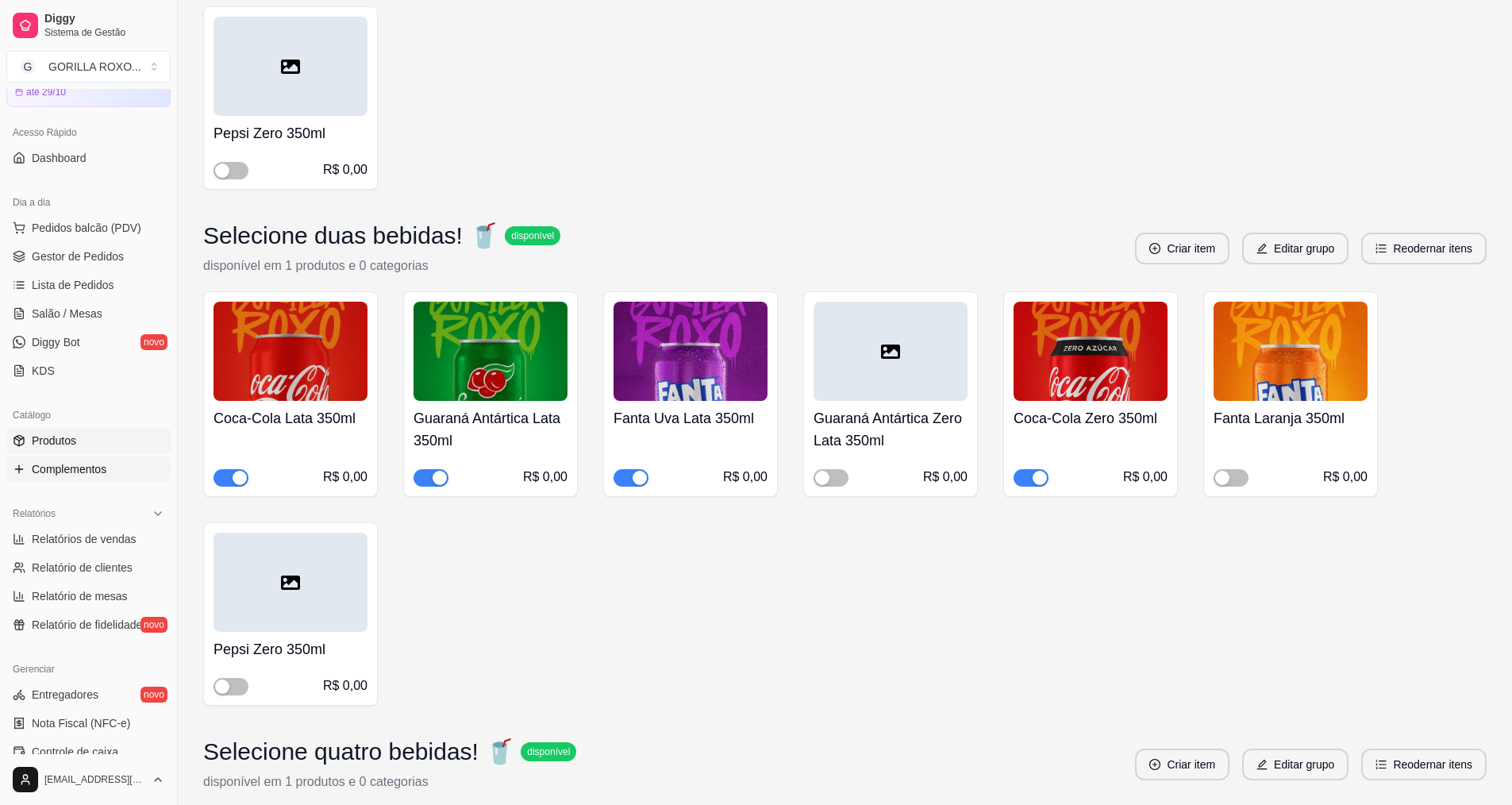
click at [85, 448] on link "Produtos" at bounding box center [88, 441] width 165 height 25
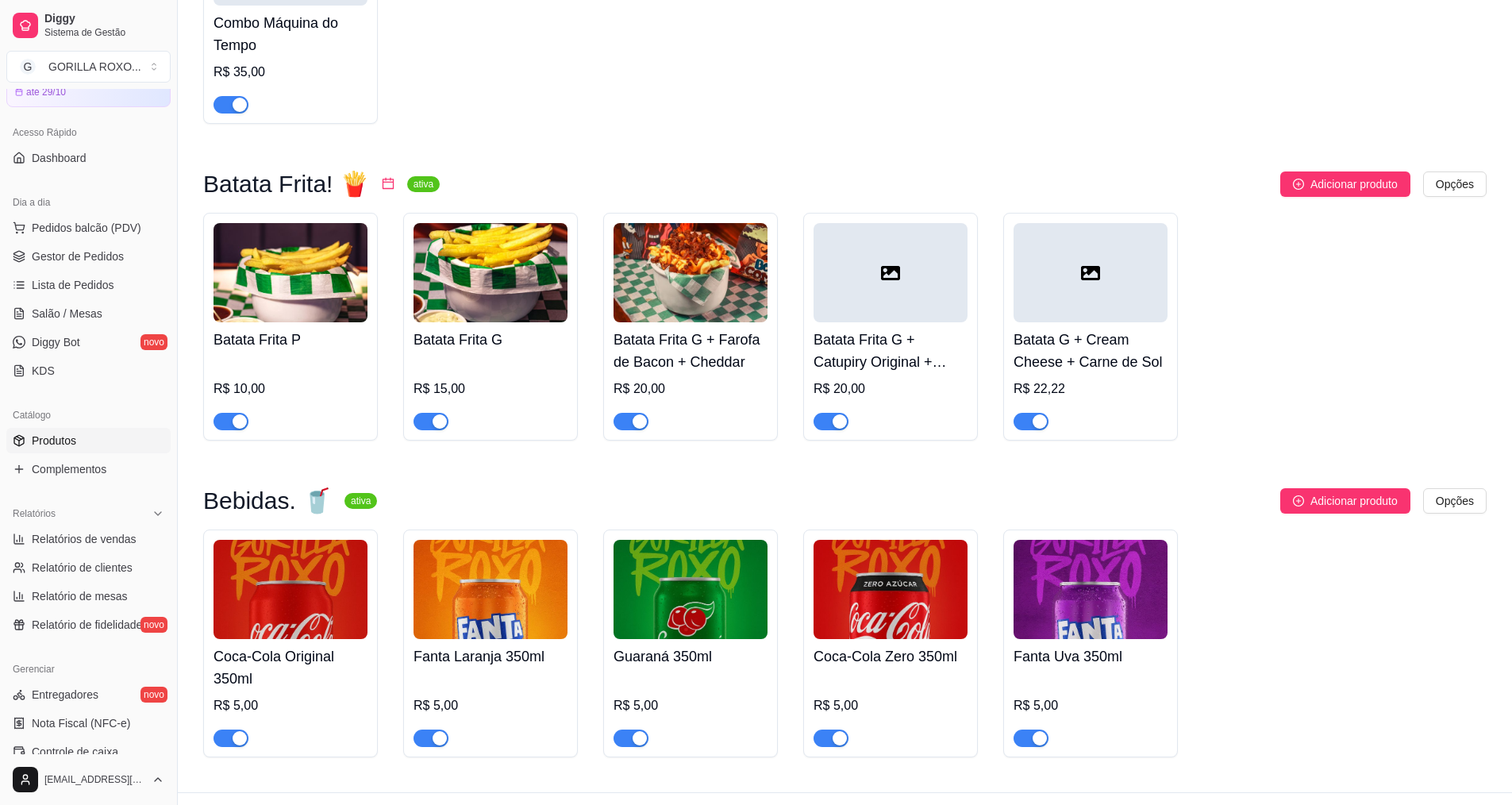
scroll to position [2231, 0]
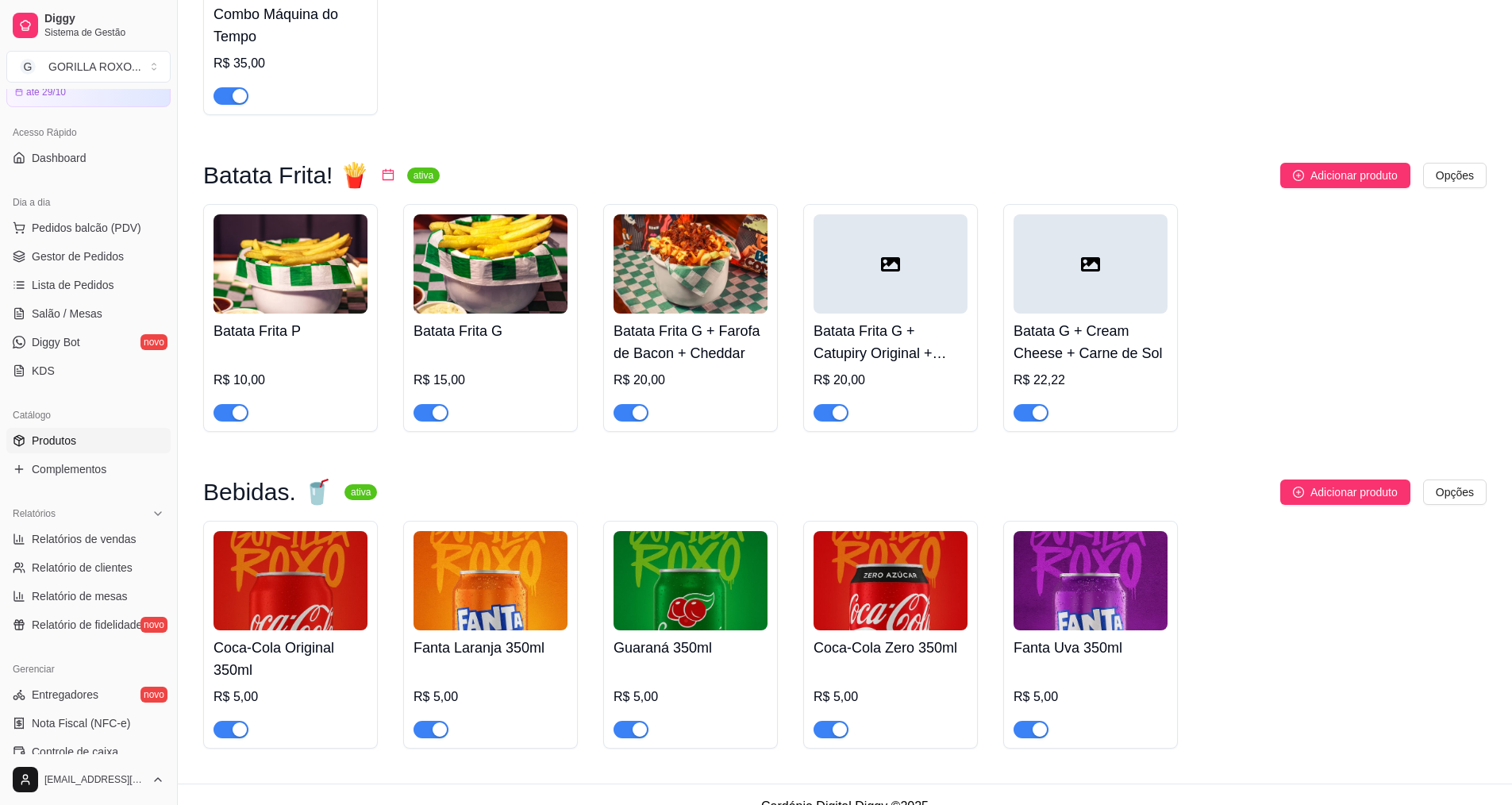
click at [434, 722] on div "button" at bounding box center [440, 729] width 14 height 14
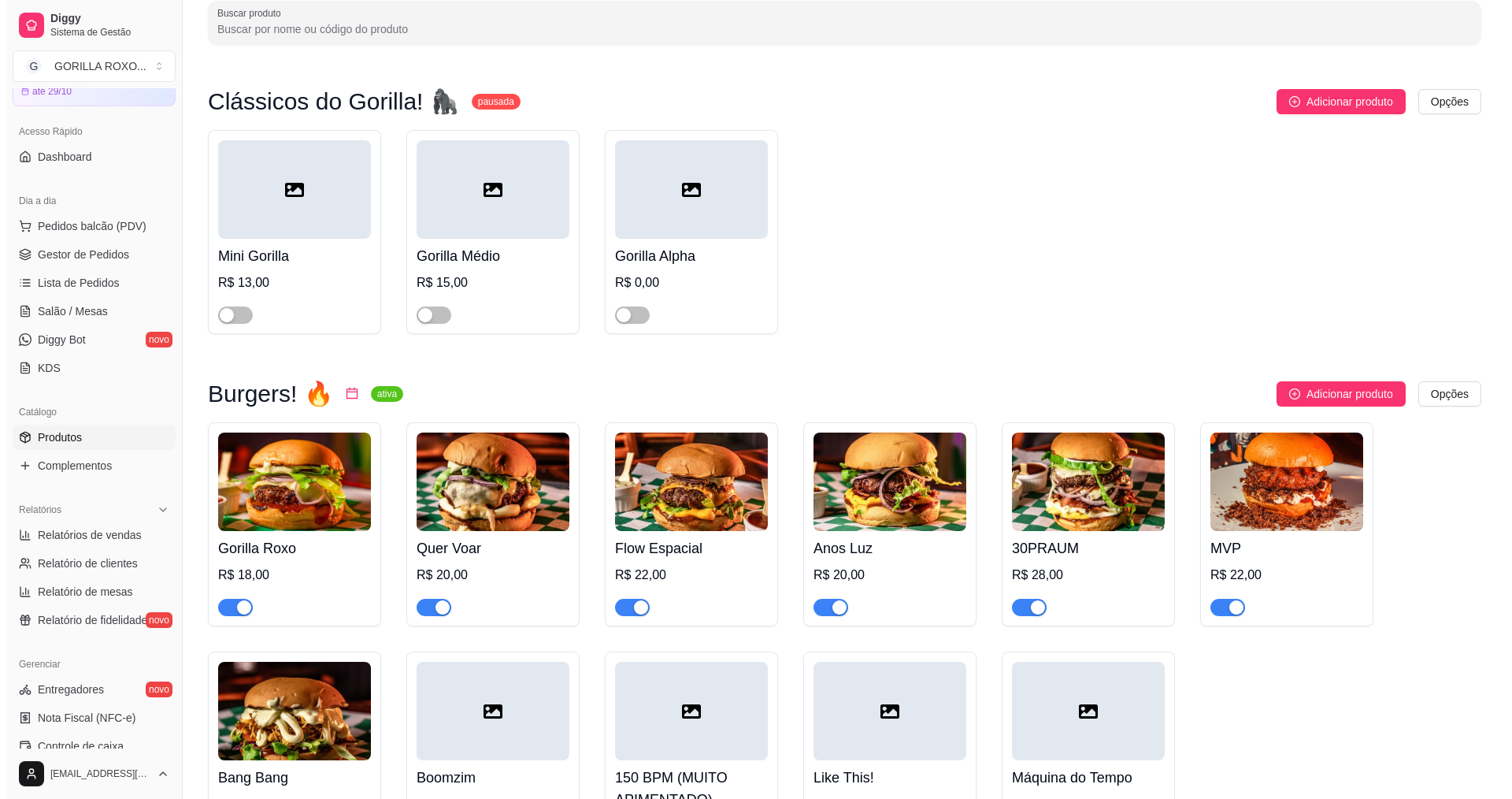
scroll to position [0, 0]
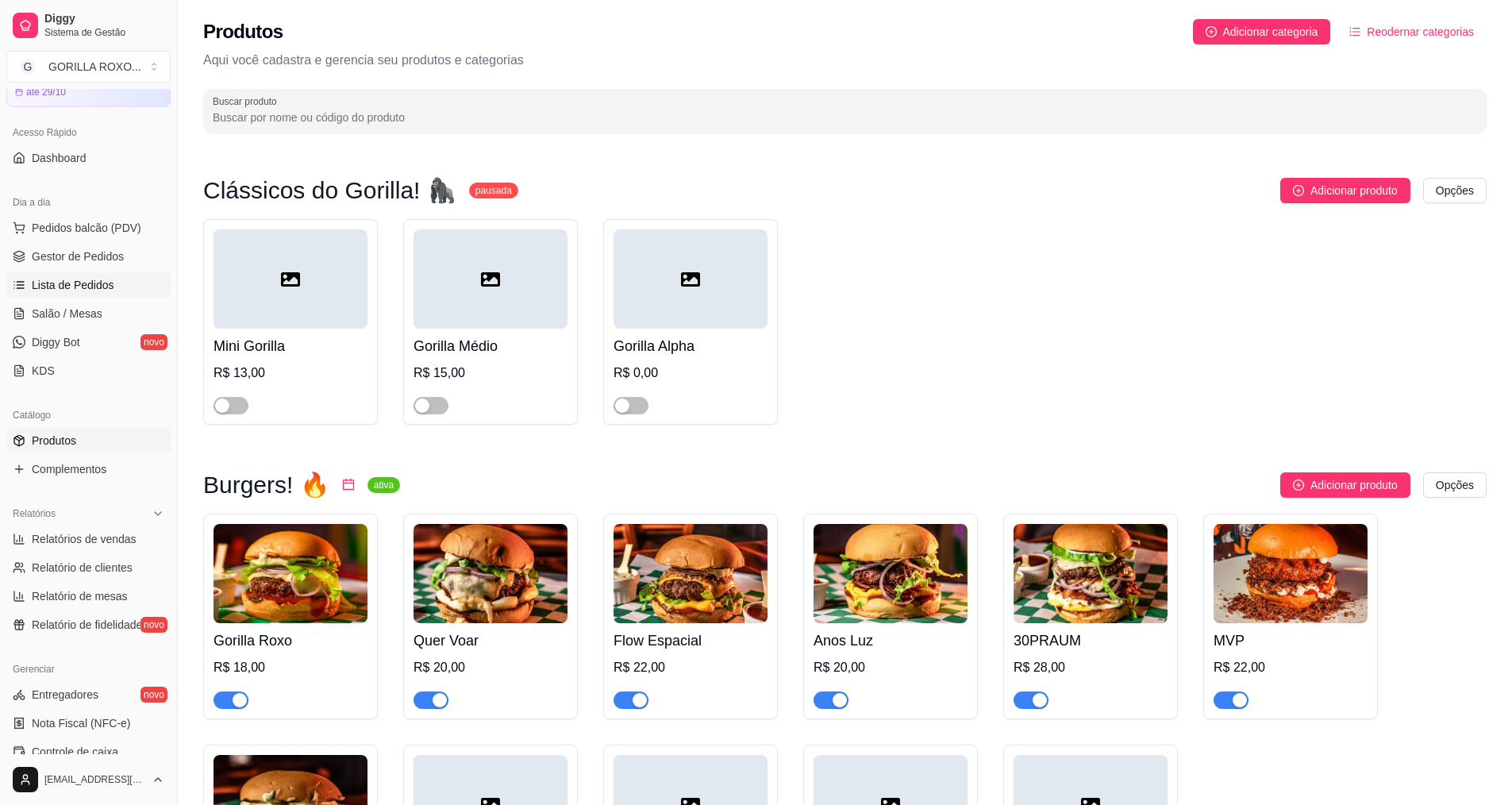
click at [99, 278] on span "Lista de Pedidos" at bounding box center [73, 285] width 83 height 16
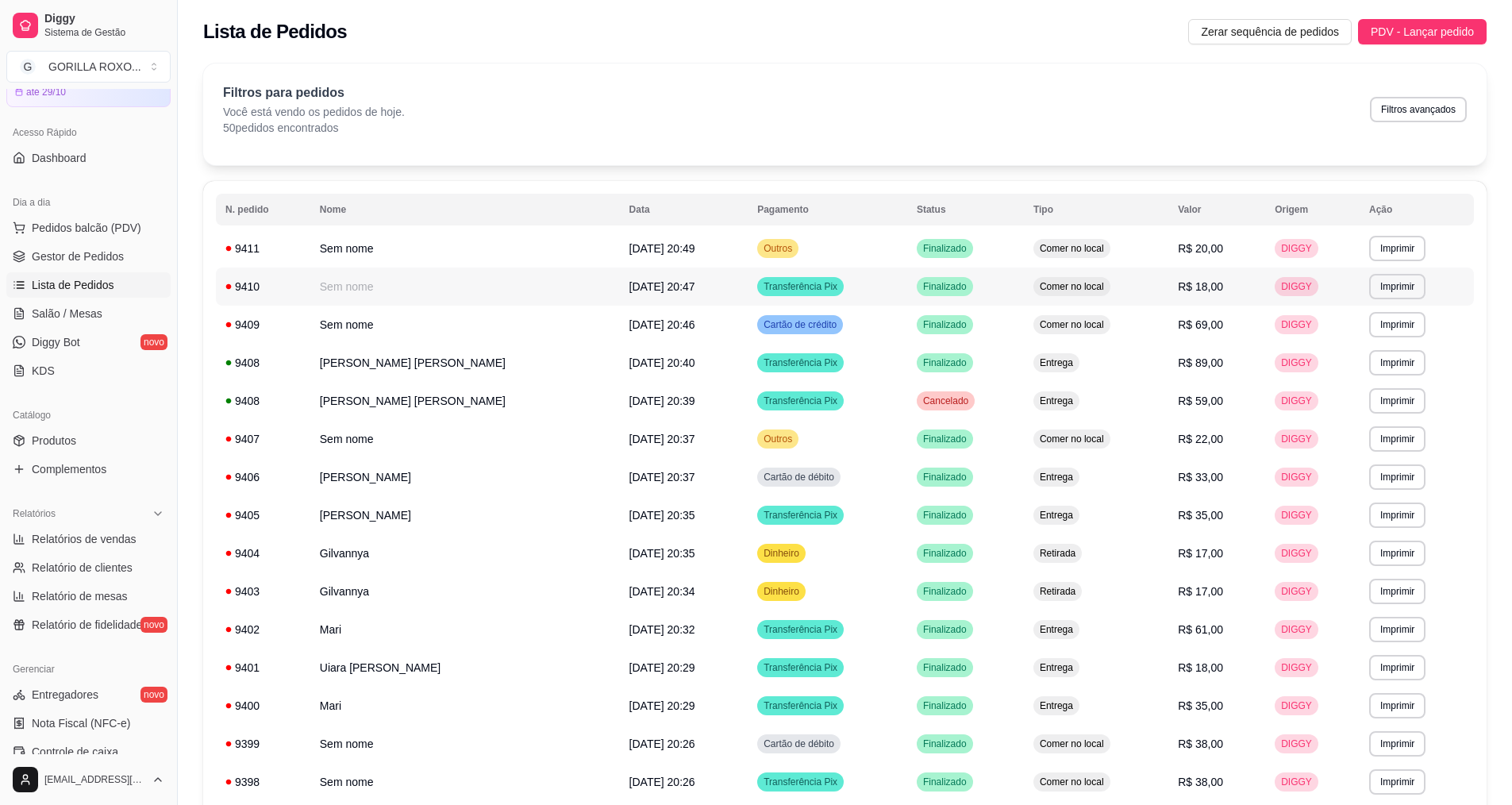
click at [427, 275] on td "Sem nome" at bounding box center [465, 286] width 309 height 38
click at [414, 336] on td "Sem nome" at bounding box center [465, 325] width 309 height 38
click at [440, 244] on td "Sem nome" at bounding box center [465, 248] width 309 height 38
click at [439, 360] on td "[PERSON_NAME] [PERSON_NAME]" at bounding box center [465, 362] width 309 height 38
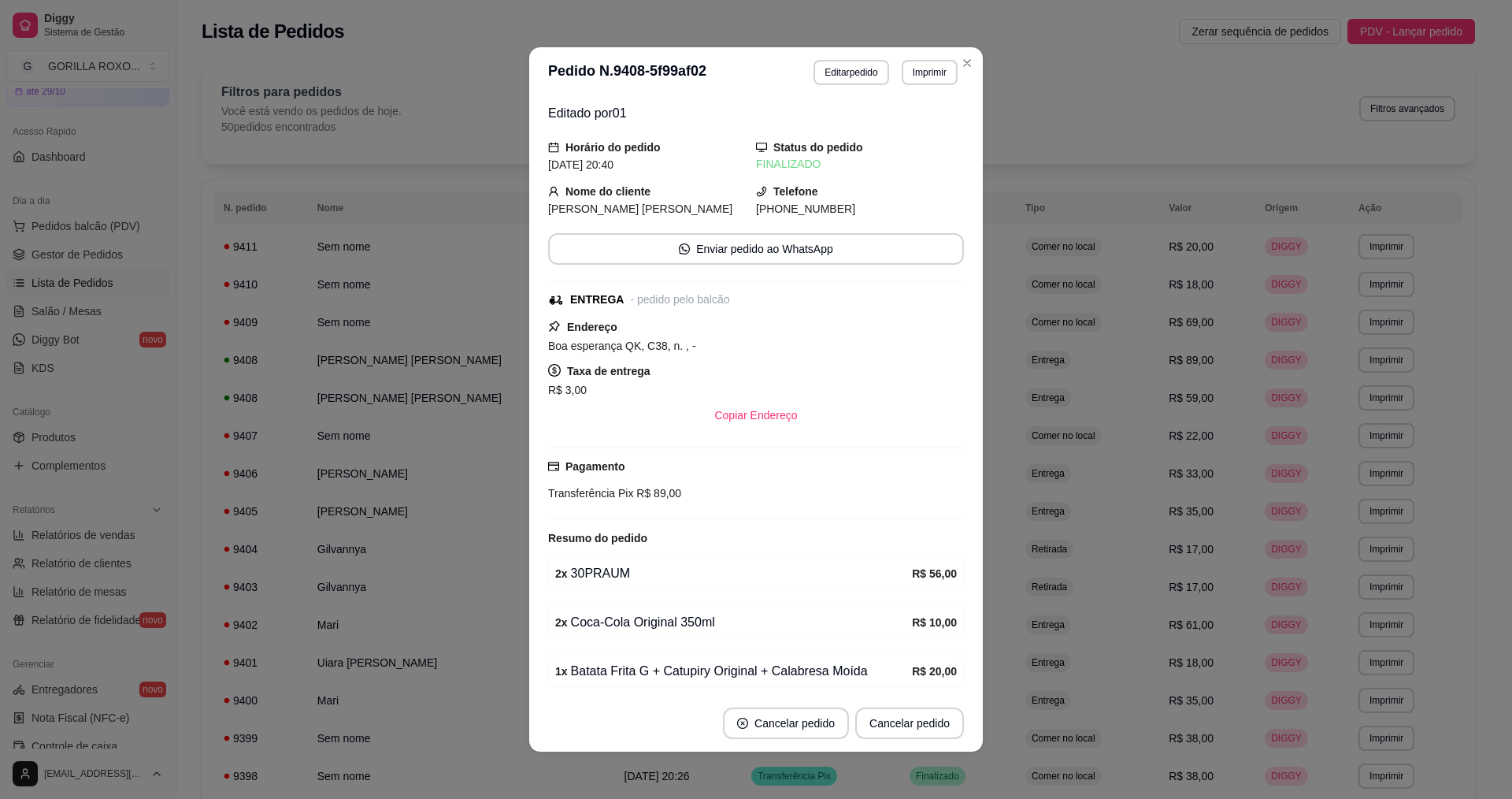
scroll to position [61, 0]
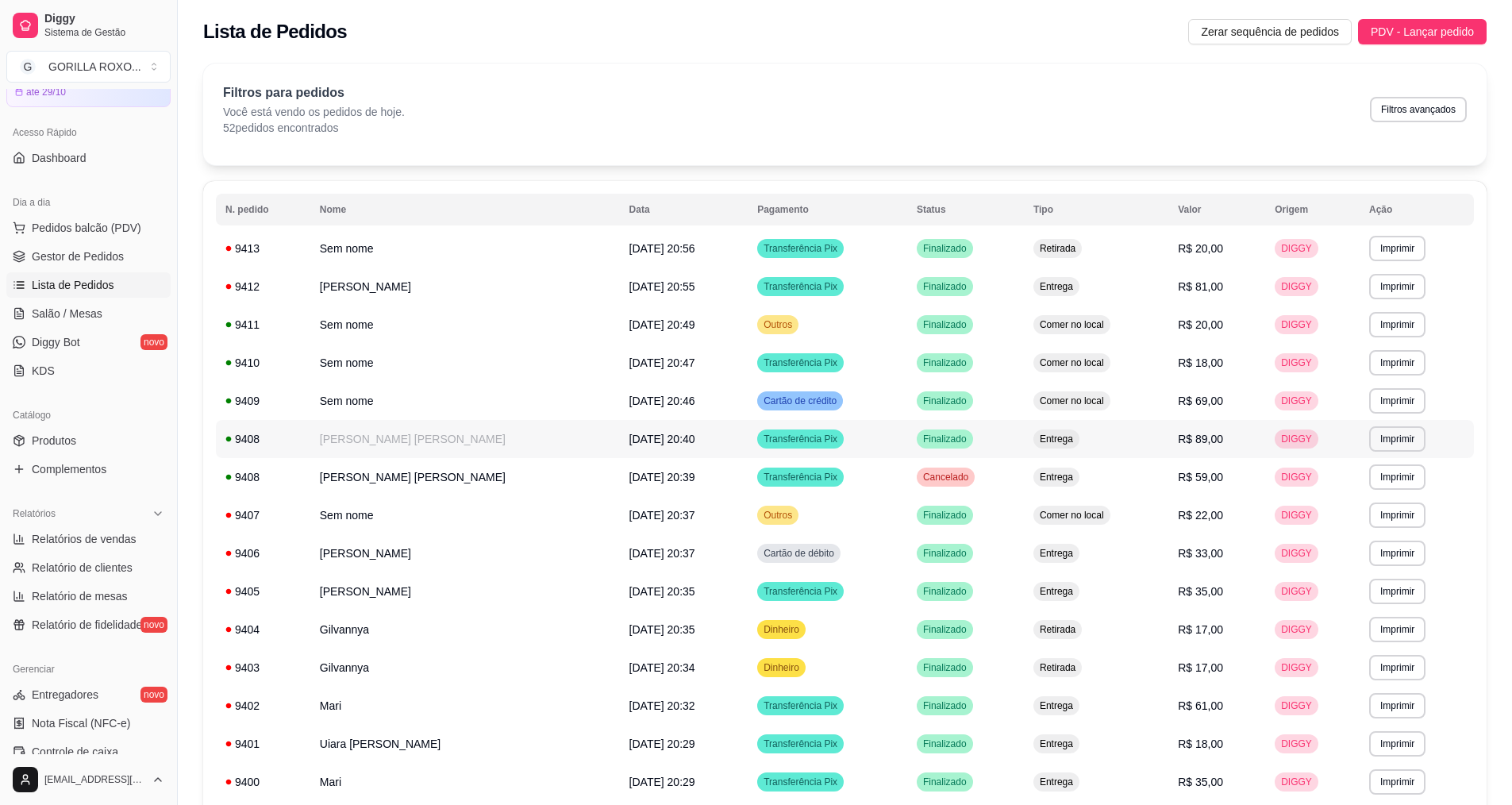
click at [458, 449] on td "[PERSON_NAME] [PERSON_NAME]" at bounding box center [465, 439] width 309 height 38
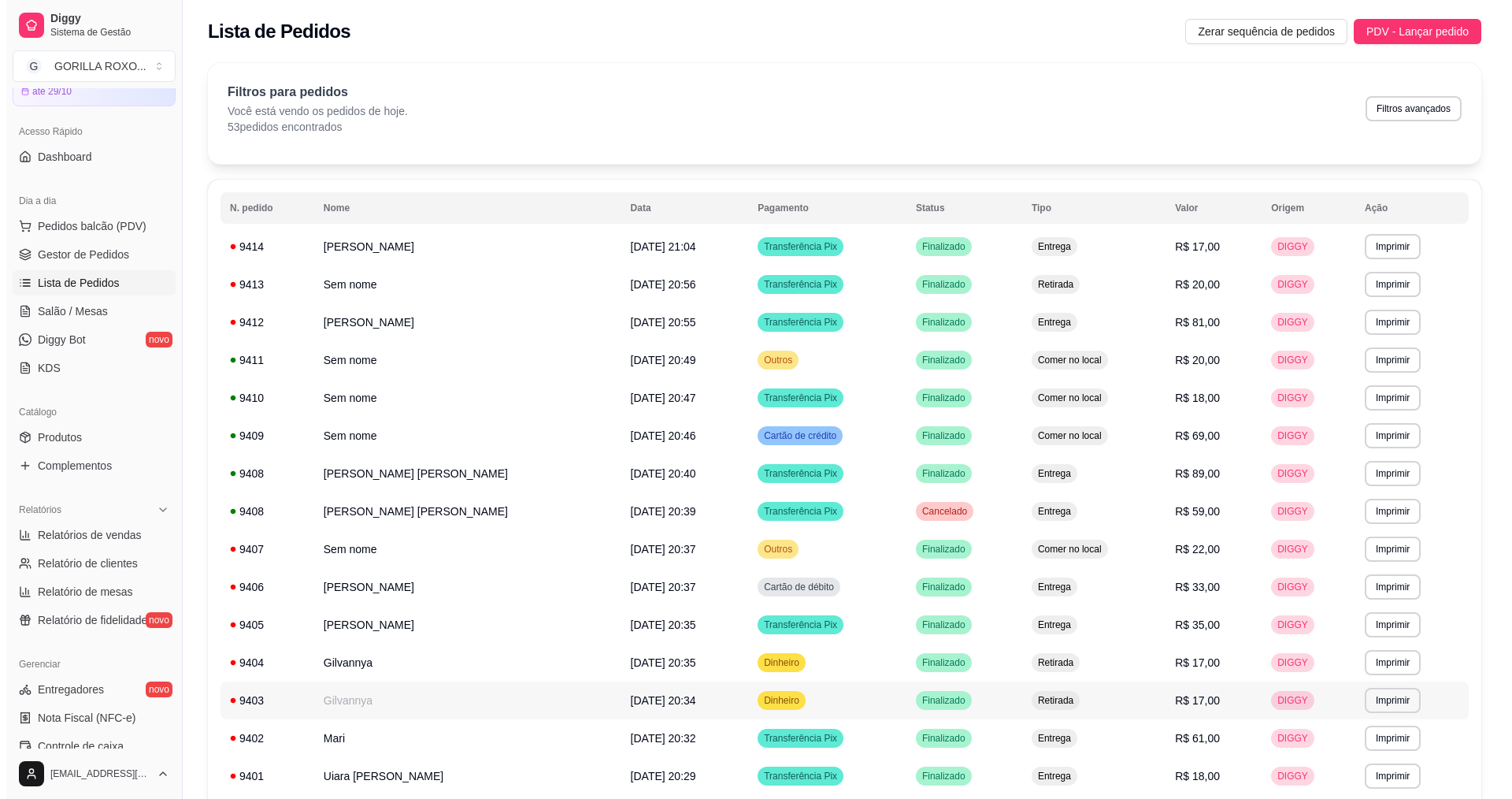
scroll to position [157, 0]
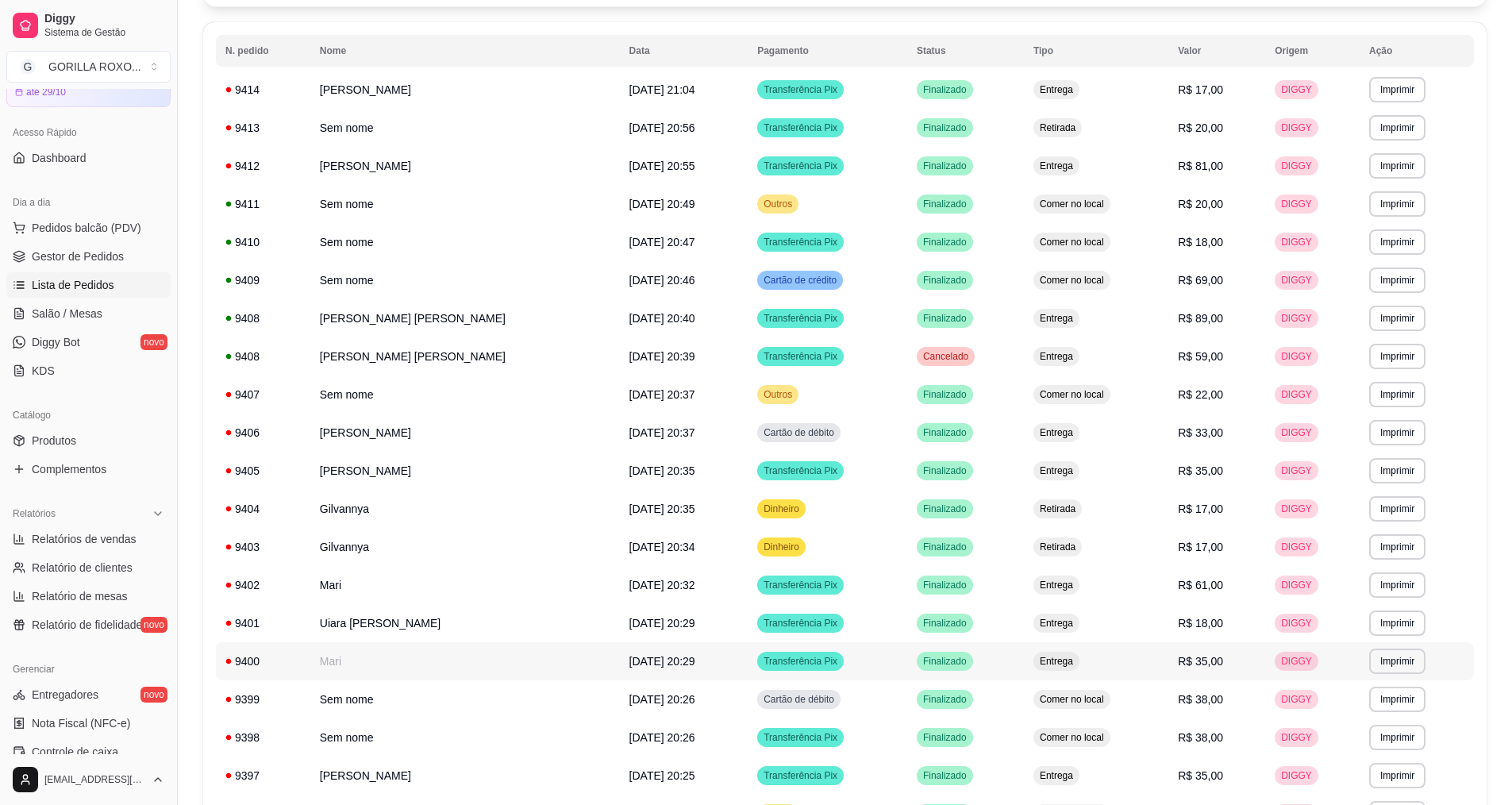
click at [488, 652] on td "Mari" at bounding box center [465, 661] width 309 height 38
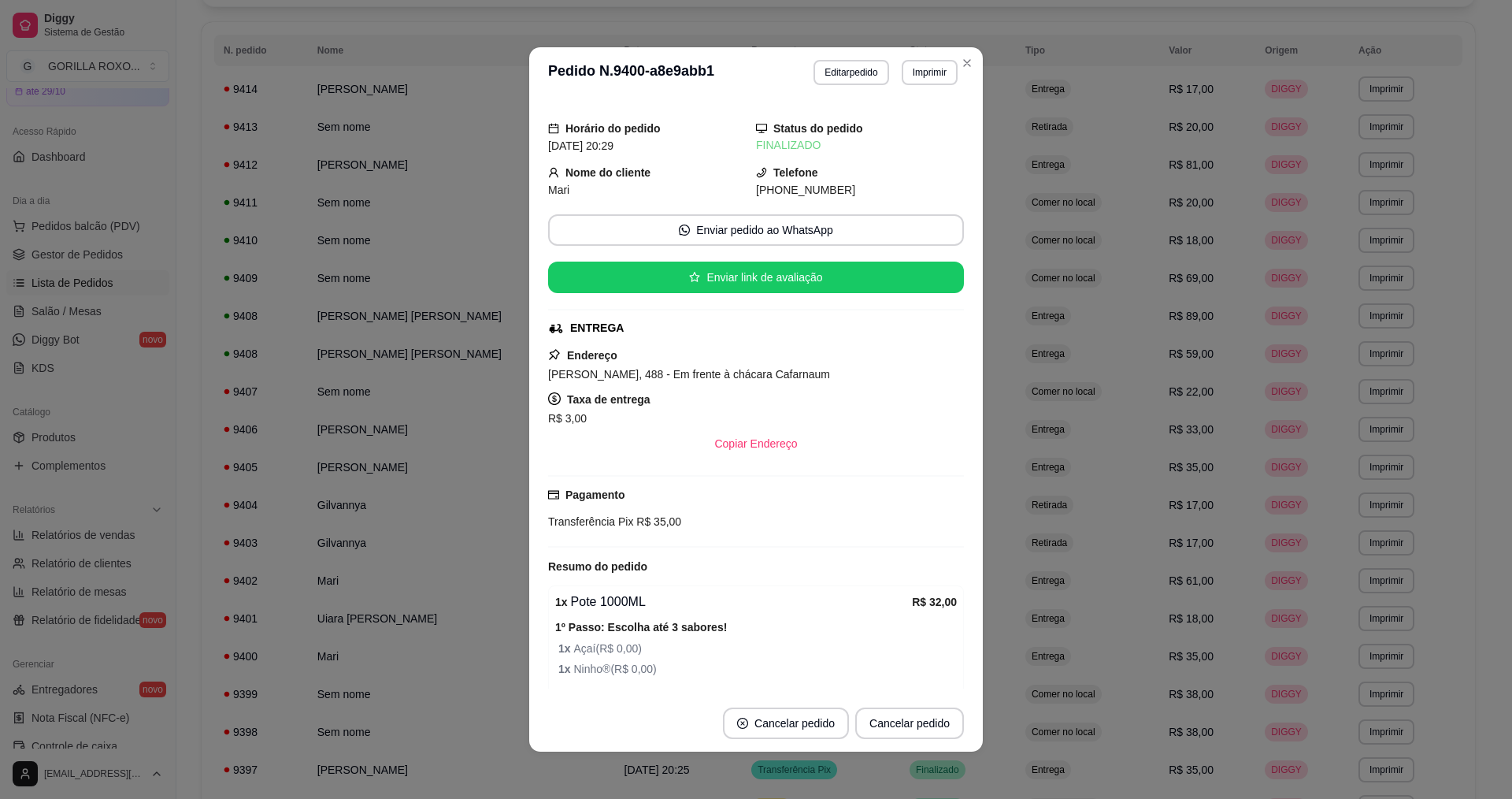
scroll to position [271, 0]
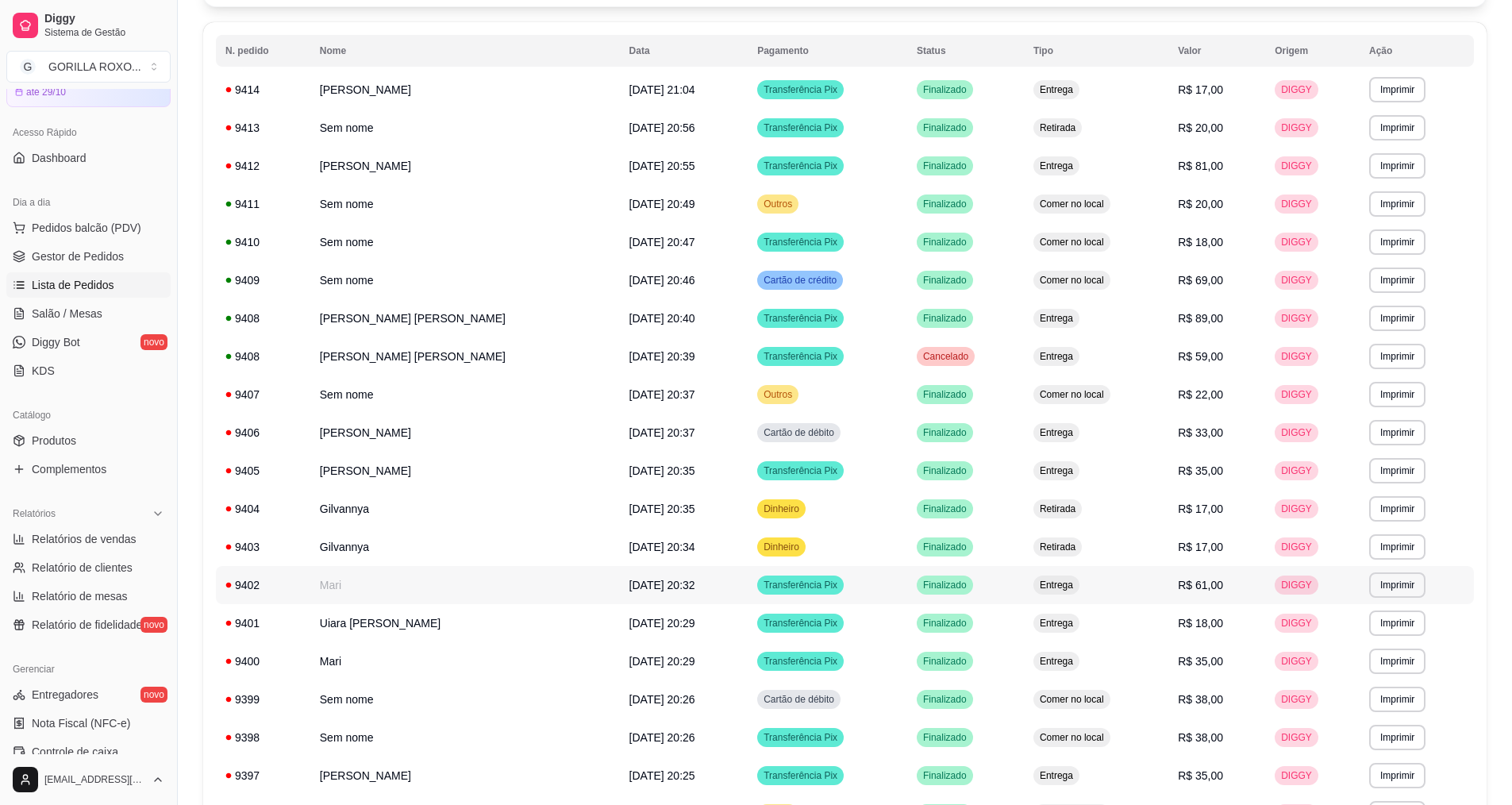
click at [436, 602] on td "Mari" at bounding box center [465, 585] width 309 height 38
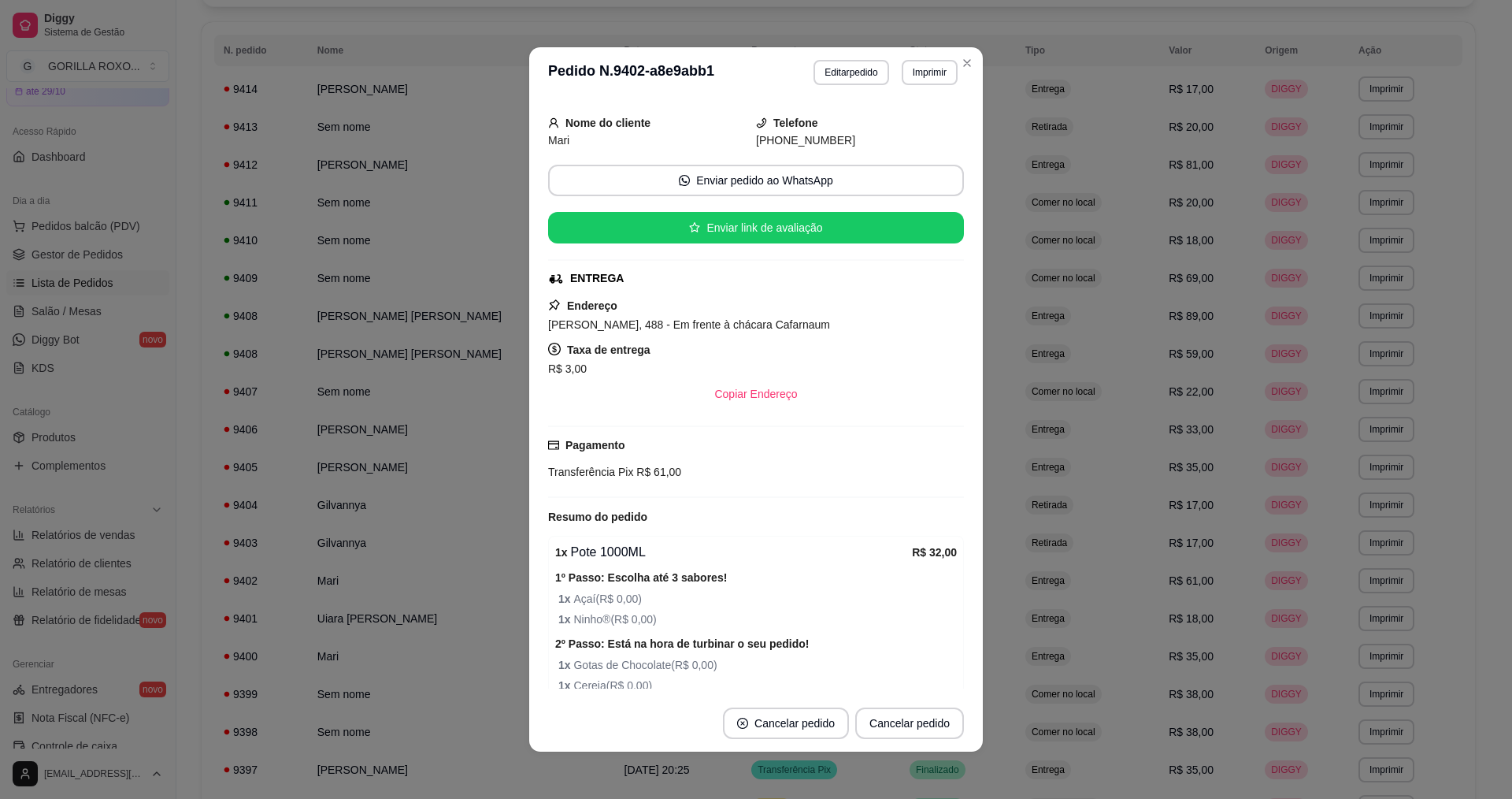
scroll to position [601, 0]
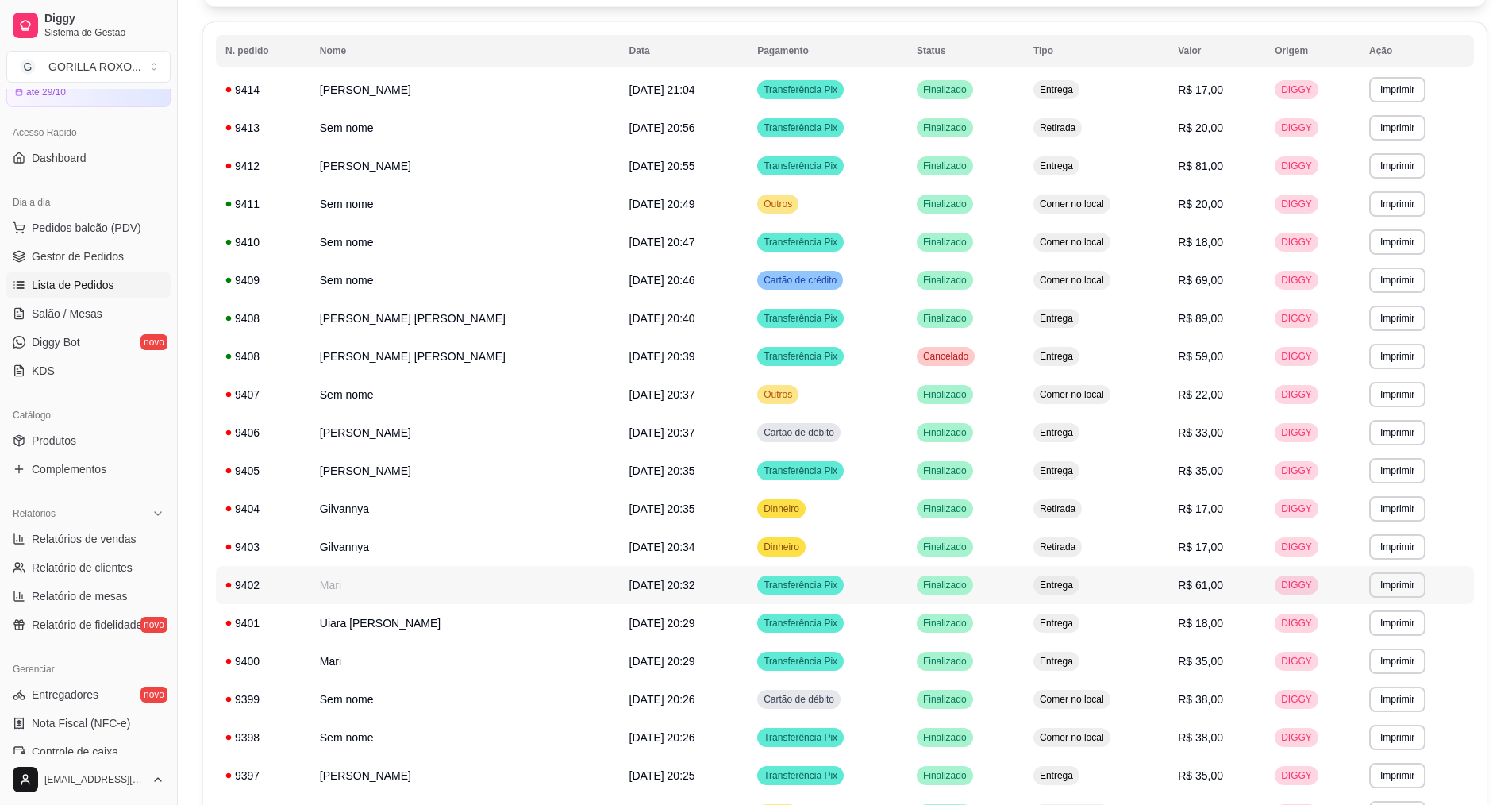
click at [414, 584] on td "Mari" at bounding box center [465, 585] width 309 height 38
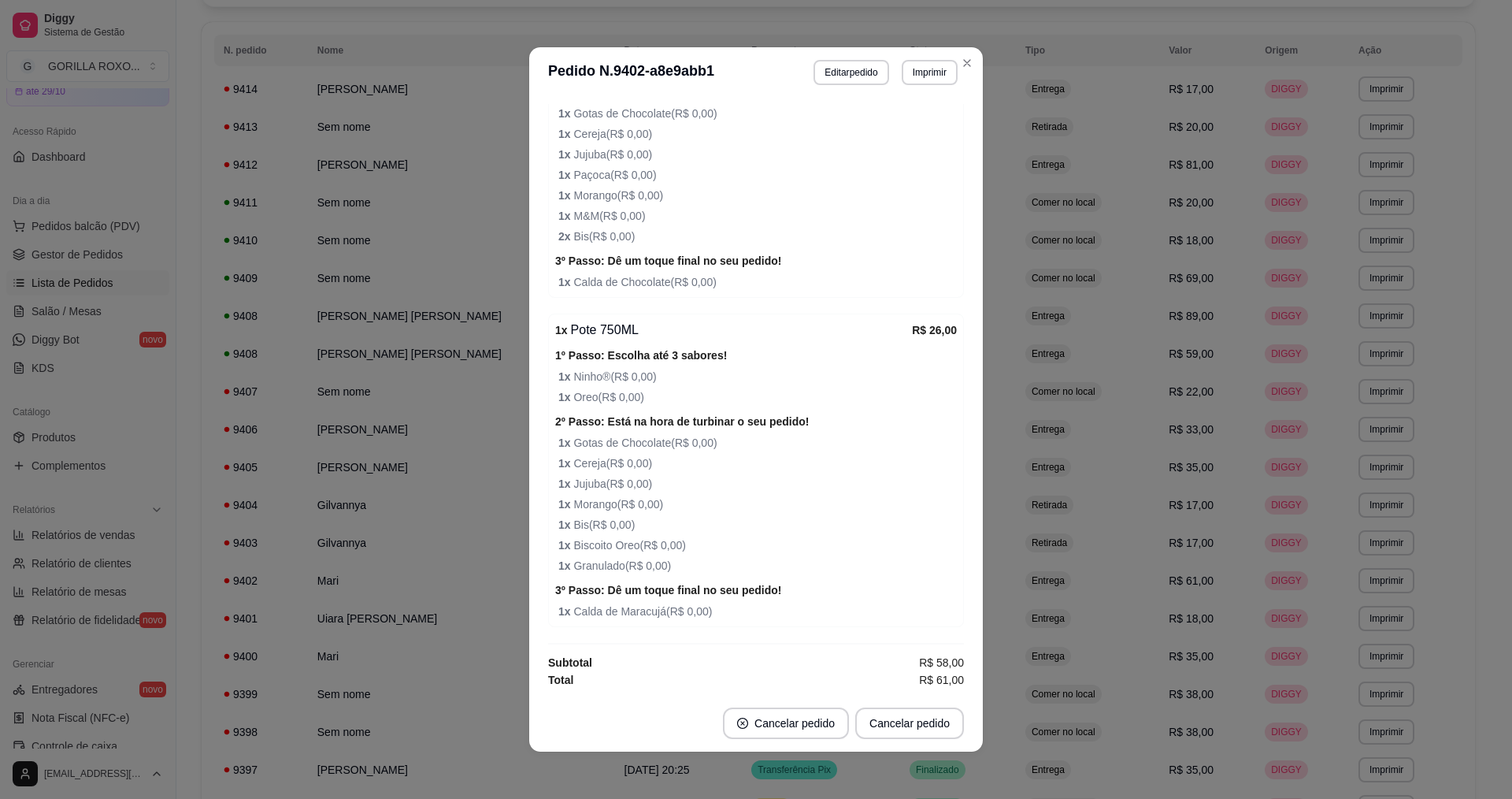
scroll to position [365, 0]
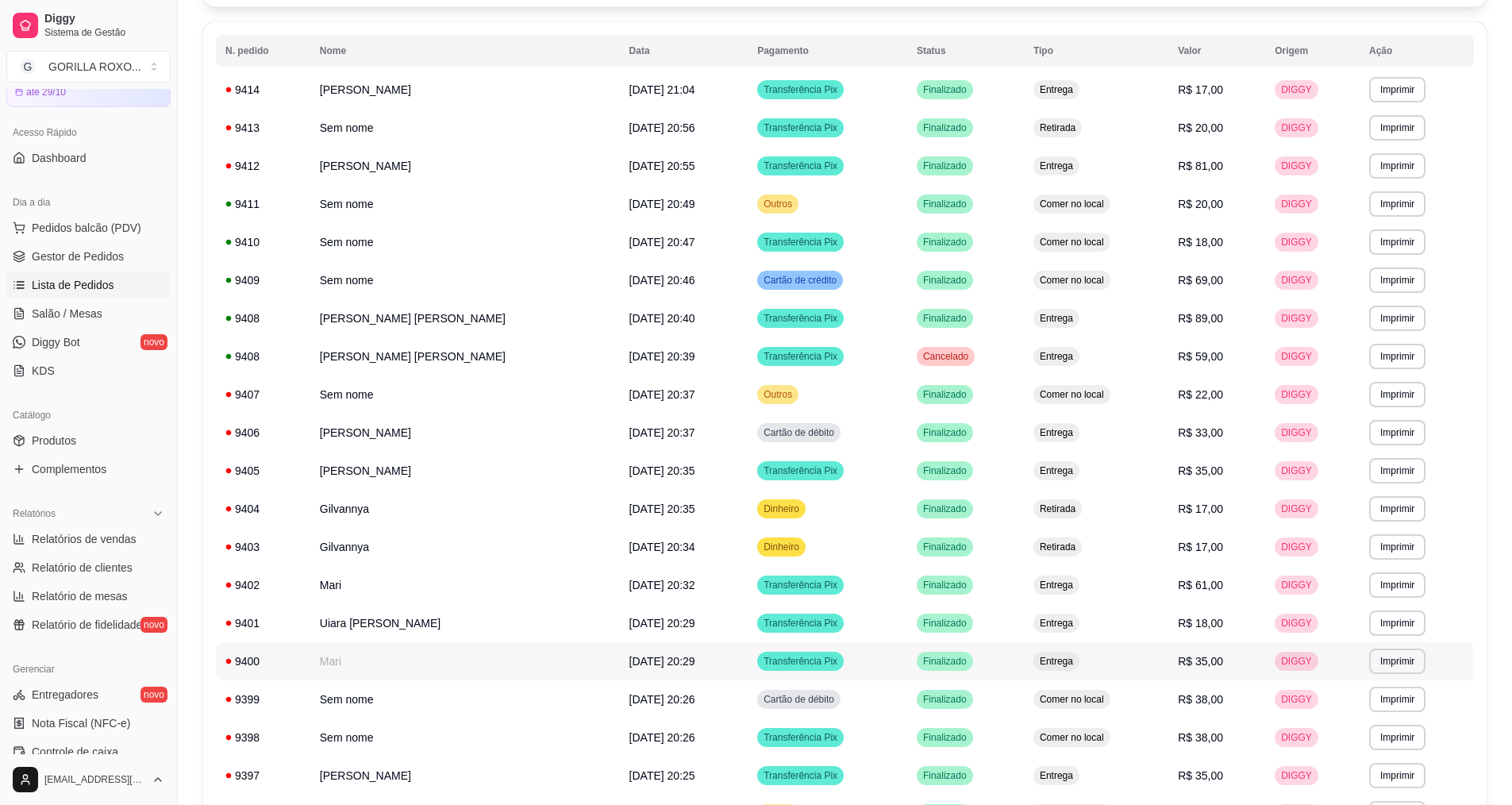
click at [421, 670] on td "Mari" at bounding box center [465, 661] width 309 height 38
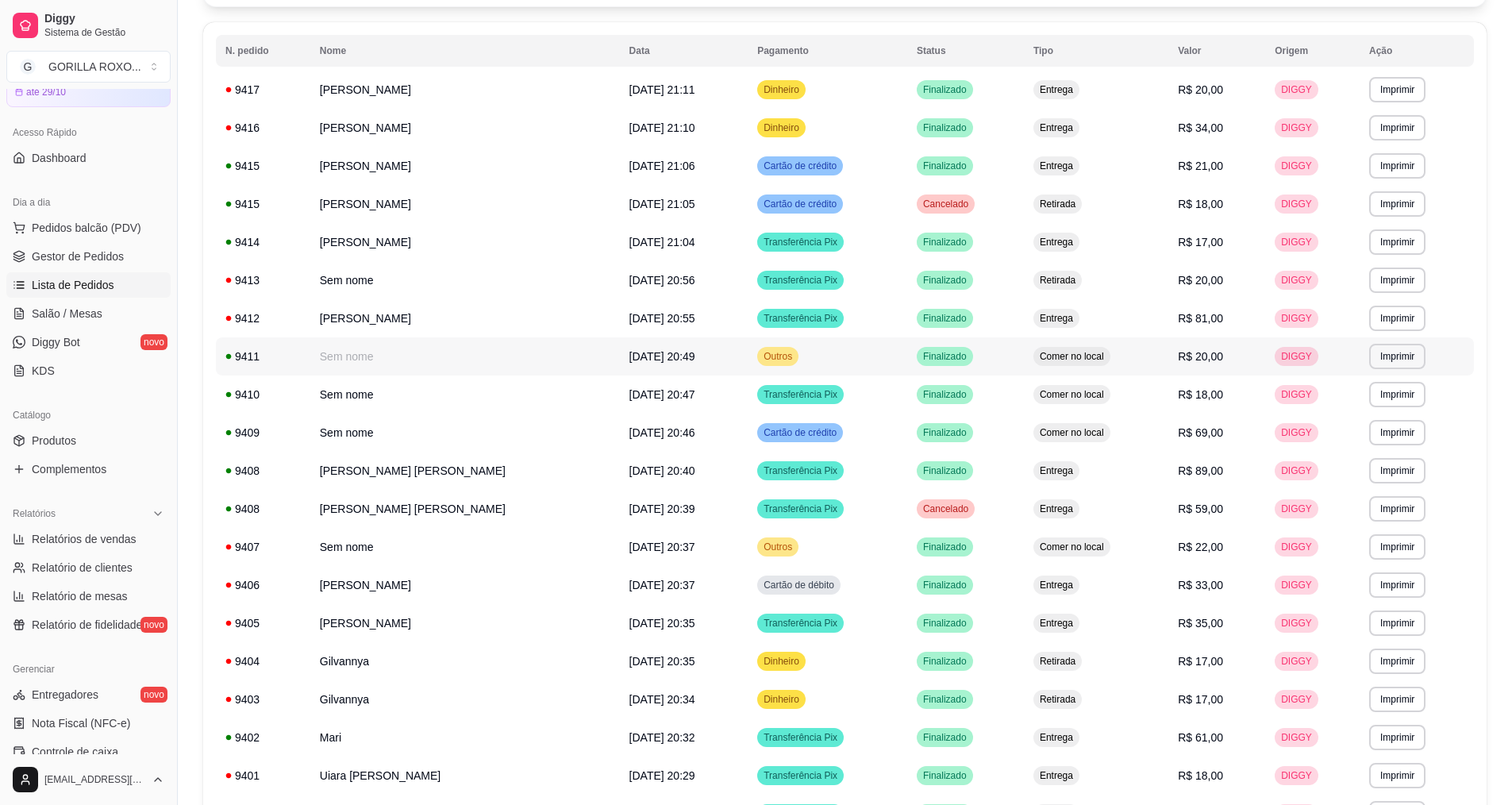
scroll to position [0, 0]
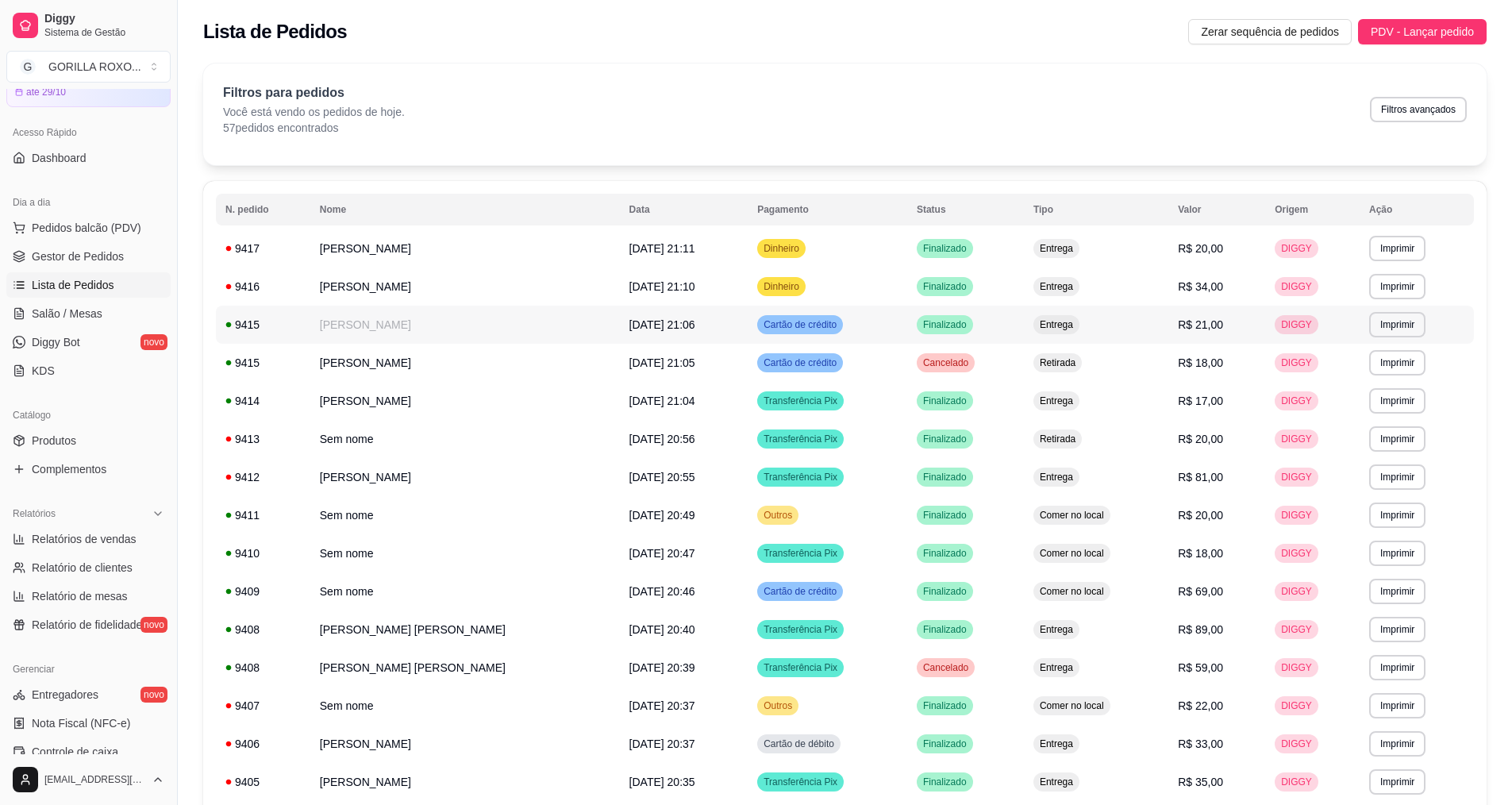
click at [464, 328] on td "[PERSON_NAME]" at bounding box center [465, 325] width 309 height 38
